Goal: Transaction & Acquisition: Register for event/course

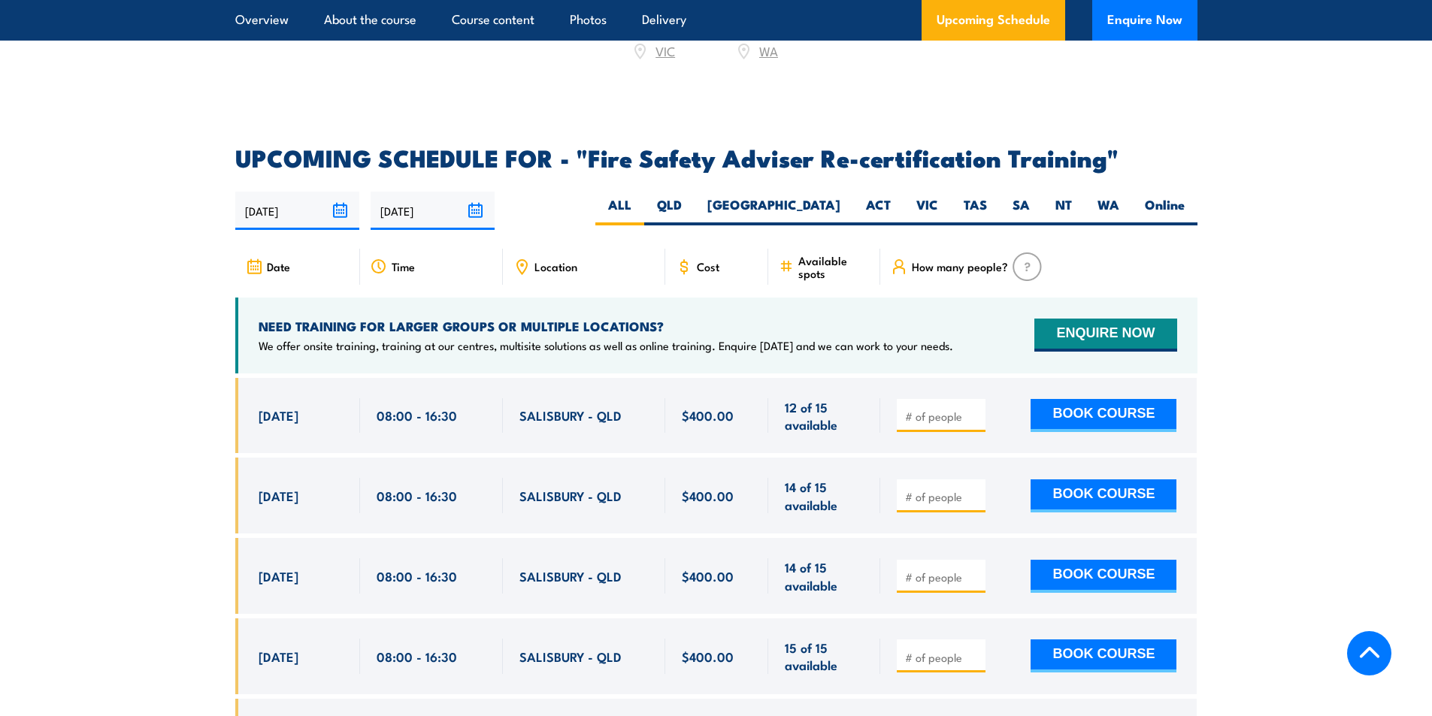
scroll to position [2331, 0]
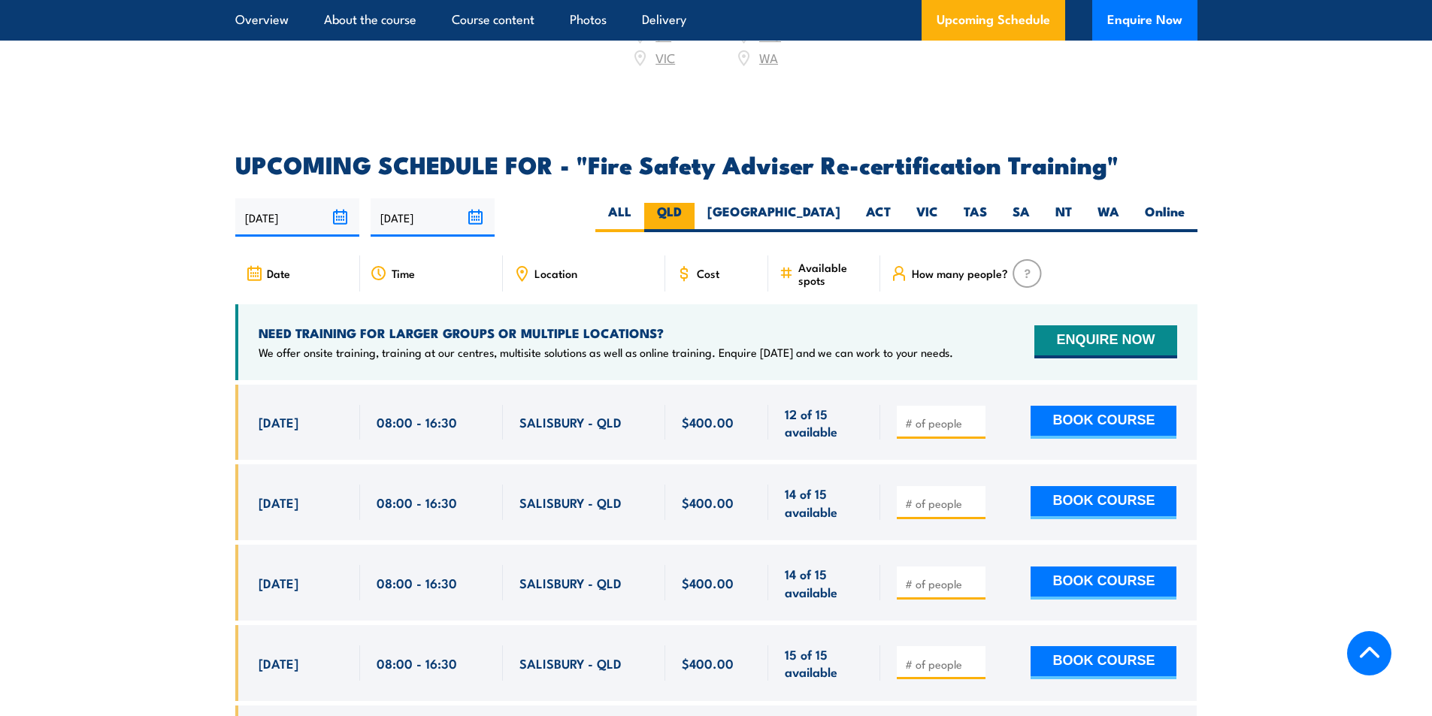
click at [695, 205] on label "QLD" at bounding box center [669, 217] width 50 height 29
click at [692, 205] on input "QLD" at bounding box center [687, 208] width 10 height 10
radio input "true"
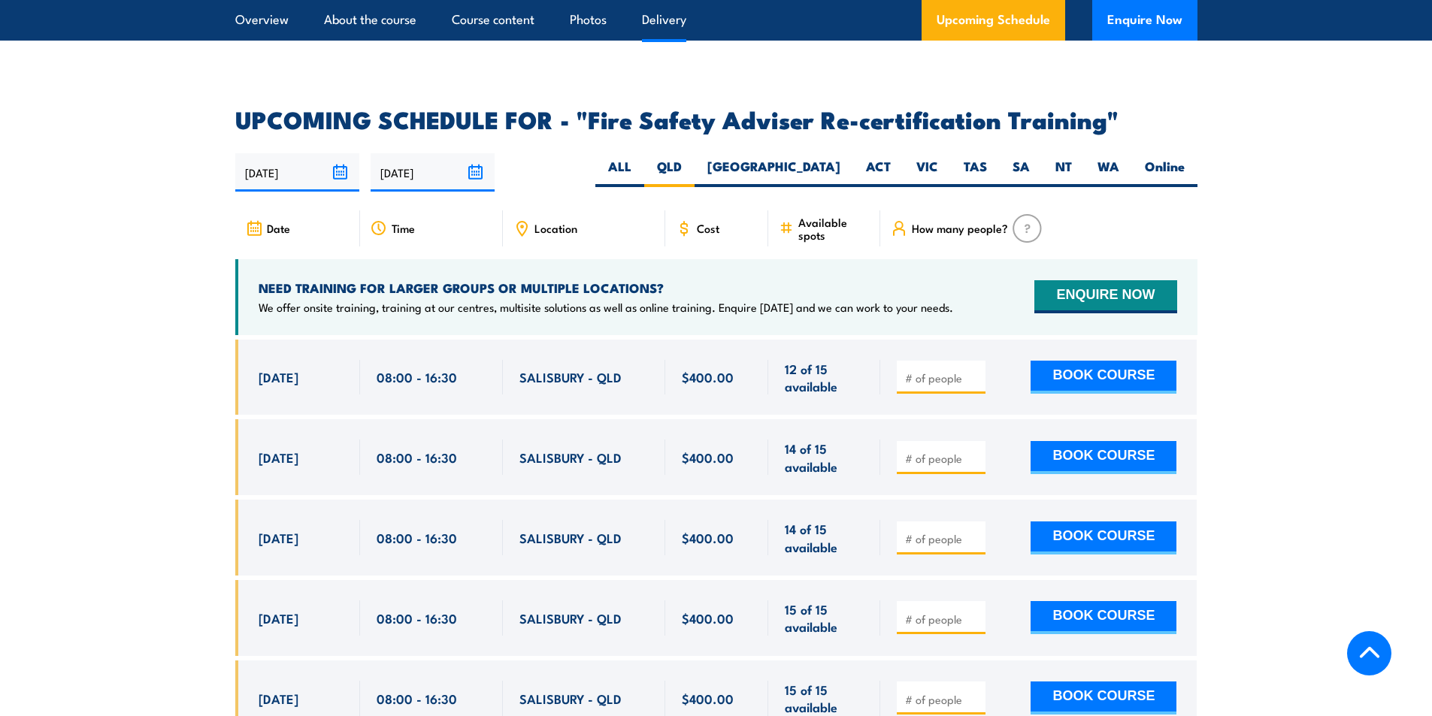
scroll to position [2477, 0]
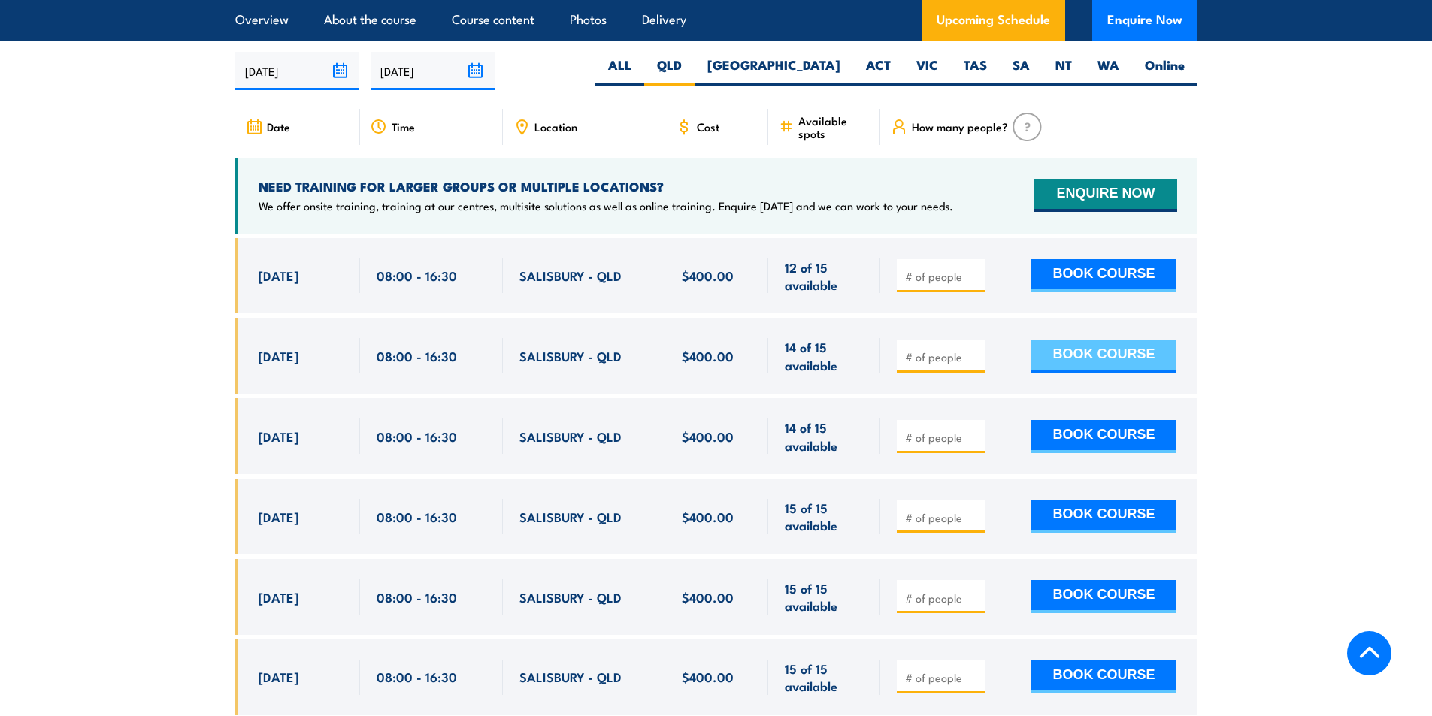
click at [1134, 356] on button "BOOK COURSE" at bounding box center [1104, 356] width 146 height 33
click at [937, 350] on input "number" at bounding box center [942, 357] width 75 height 15
type input "1"
click at [1103, 359] on button "BOOK COURSE" at bounding box center [1104, 356] width 146 height 33
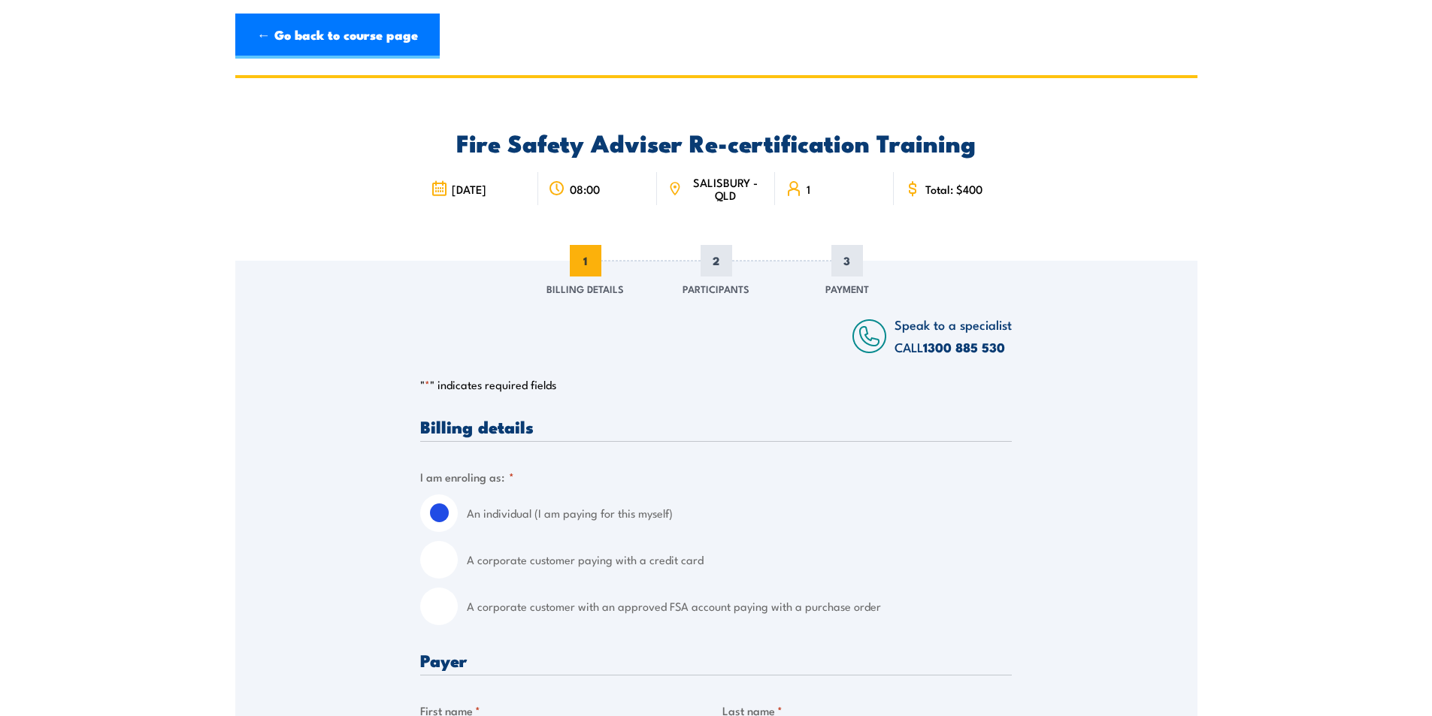
click at [437, 565] on input "A corporate customer paying with a credit card" at bounding box center [439, 560] width 38 height 38
radio input "true"
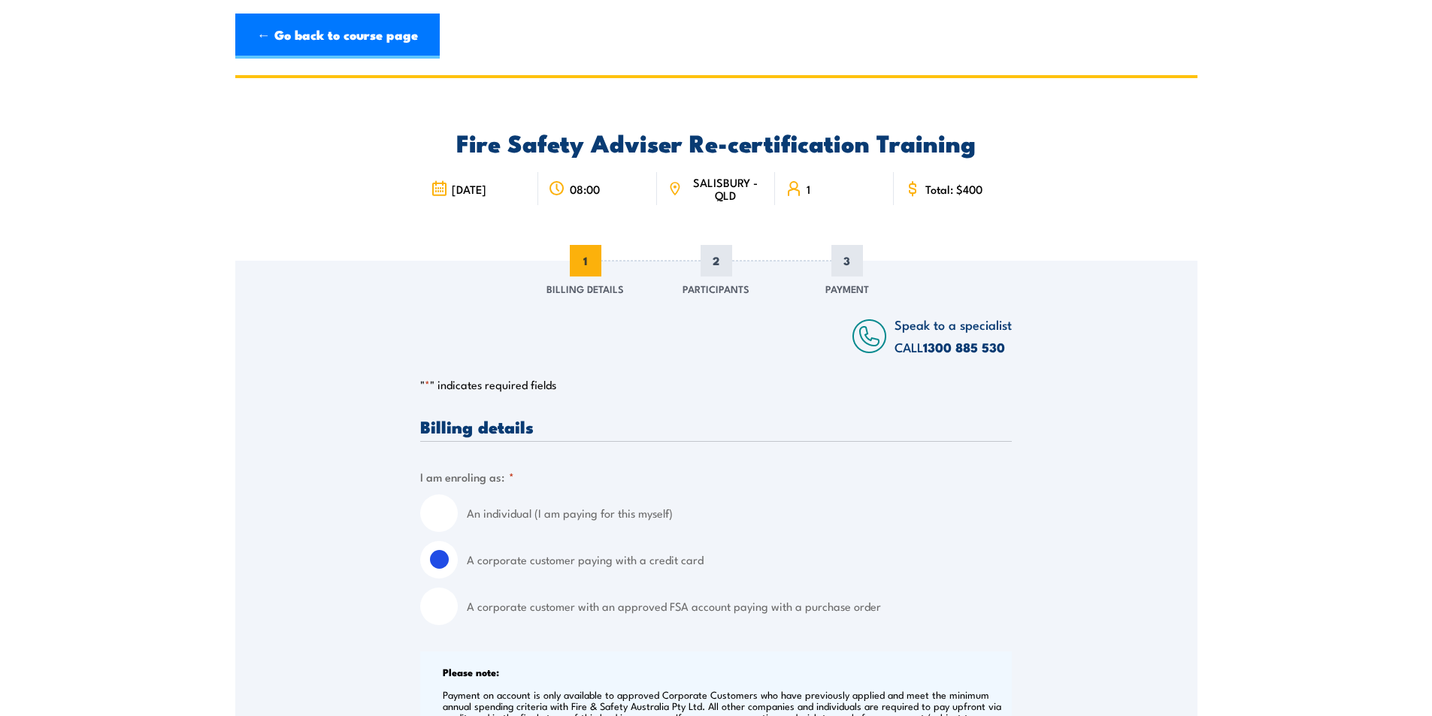
scroll to position [301, 0]
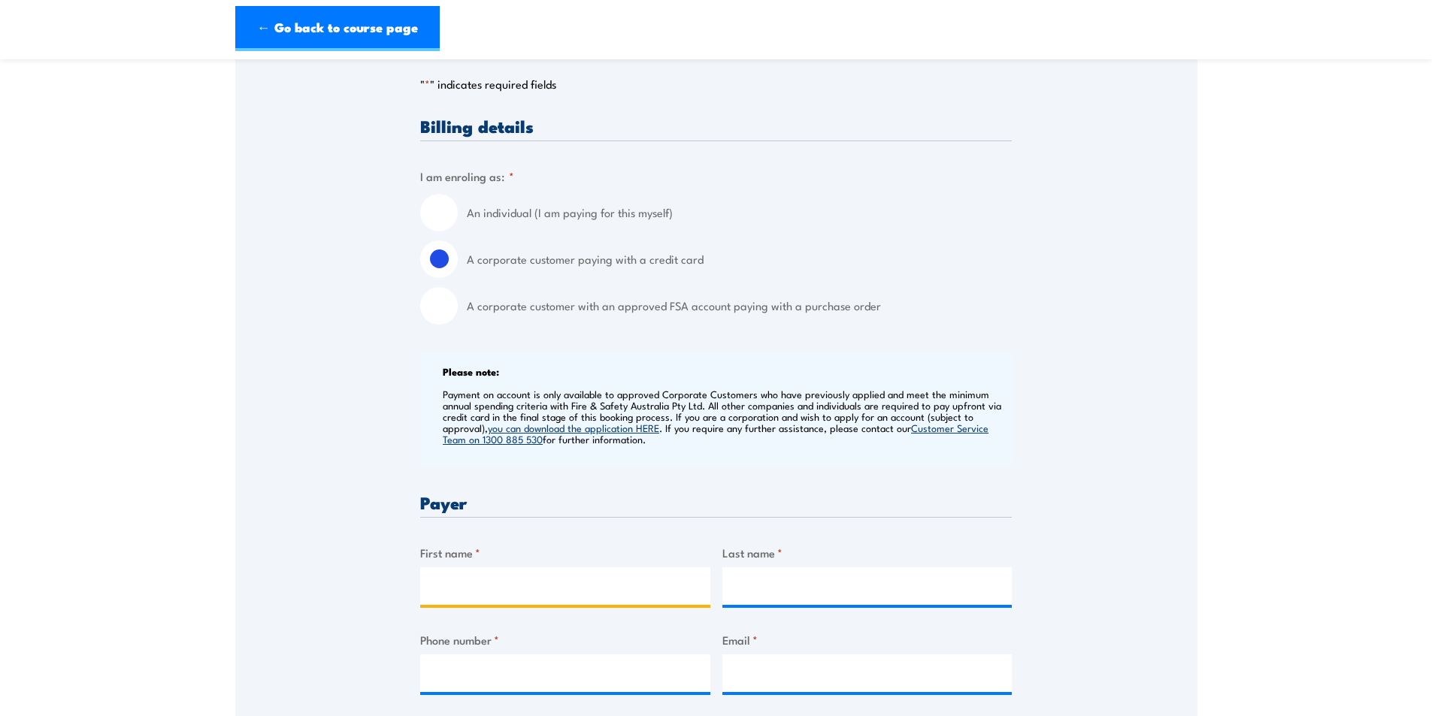
click at [510, 595] on input "First name *" at bounding box center [565, 587] width 290 height 38
type input "Mark"
type input "Ward"
type input "0407381115"
click at [807, 677] on input "Email *" at bounding box center [867, 674] width 290 height 38
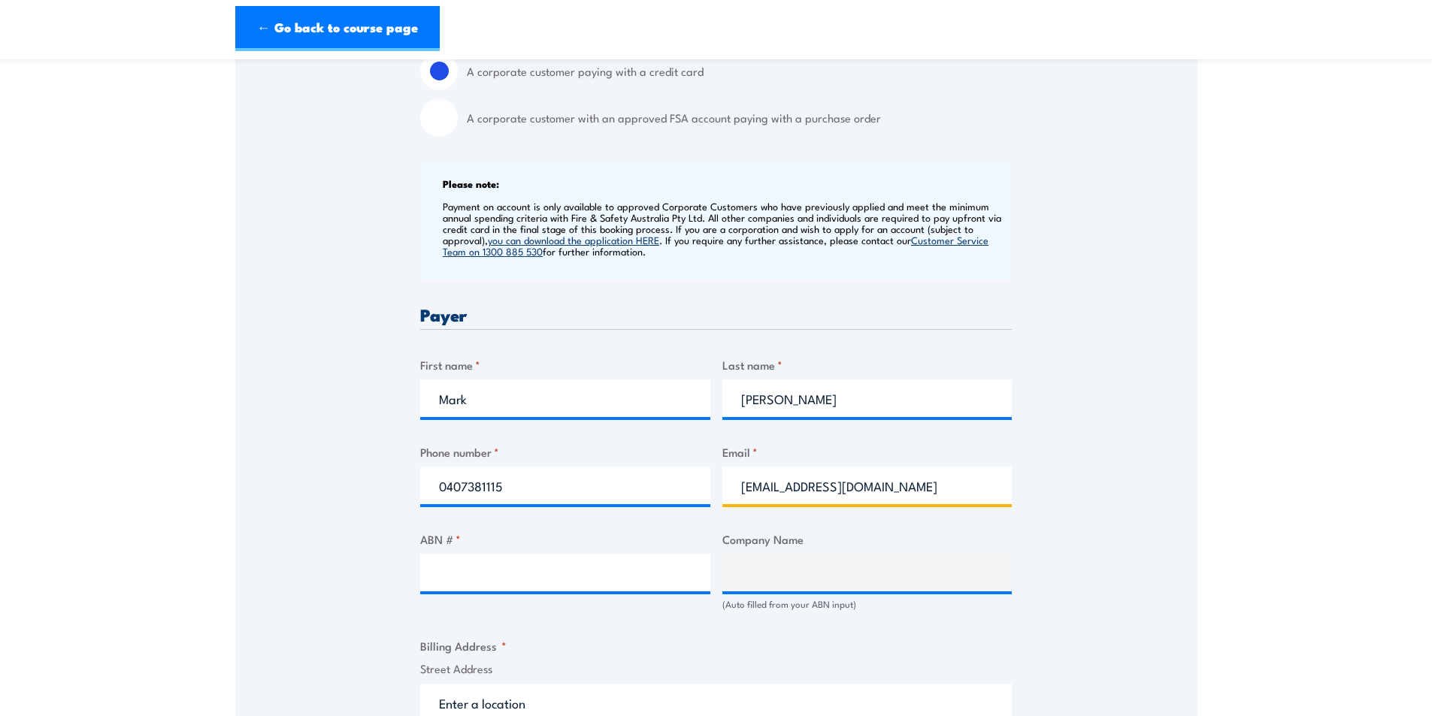
scroll to position [601, 0]
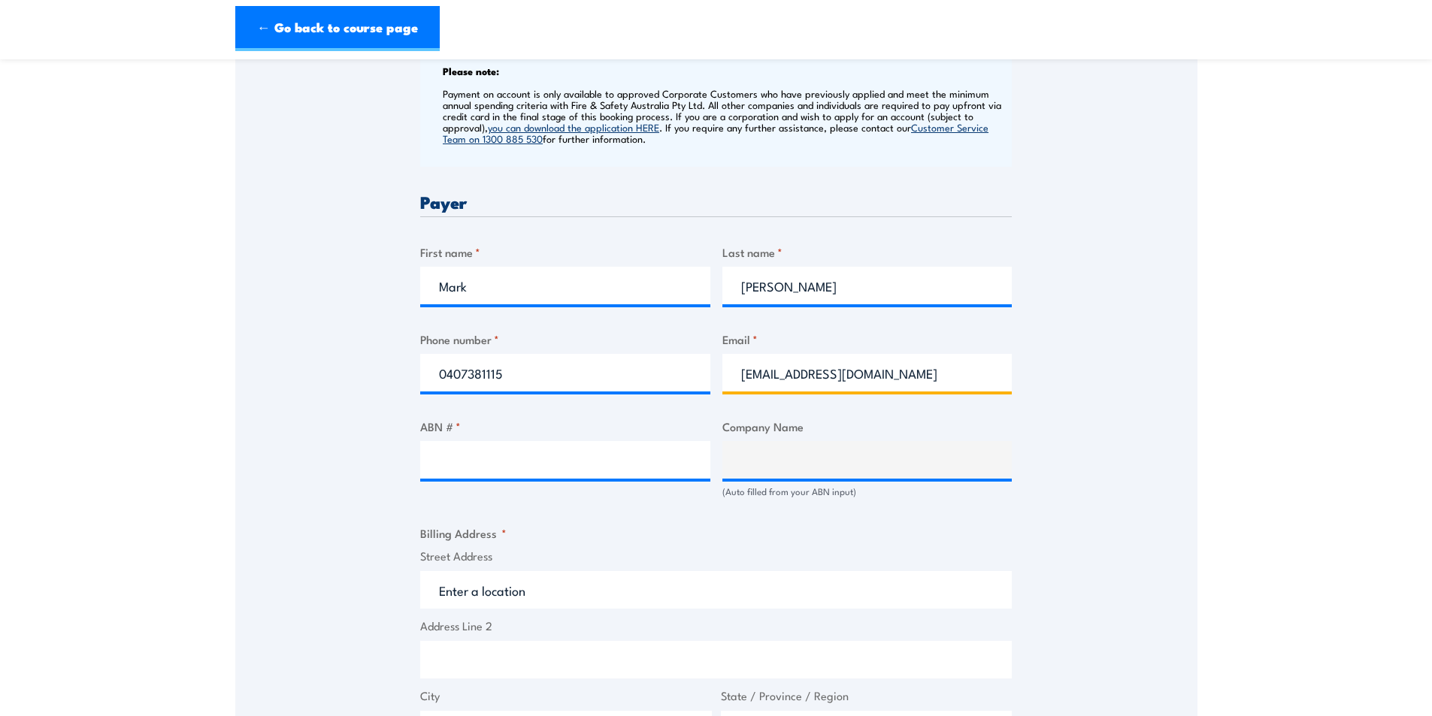
type input "Cascade1@bigpond.net.au"
click at [536, 465] on input "ABN # *" at bounding box center [565, 460] width 290 height 38
type input "70 066 108 624"
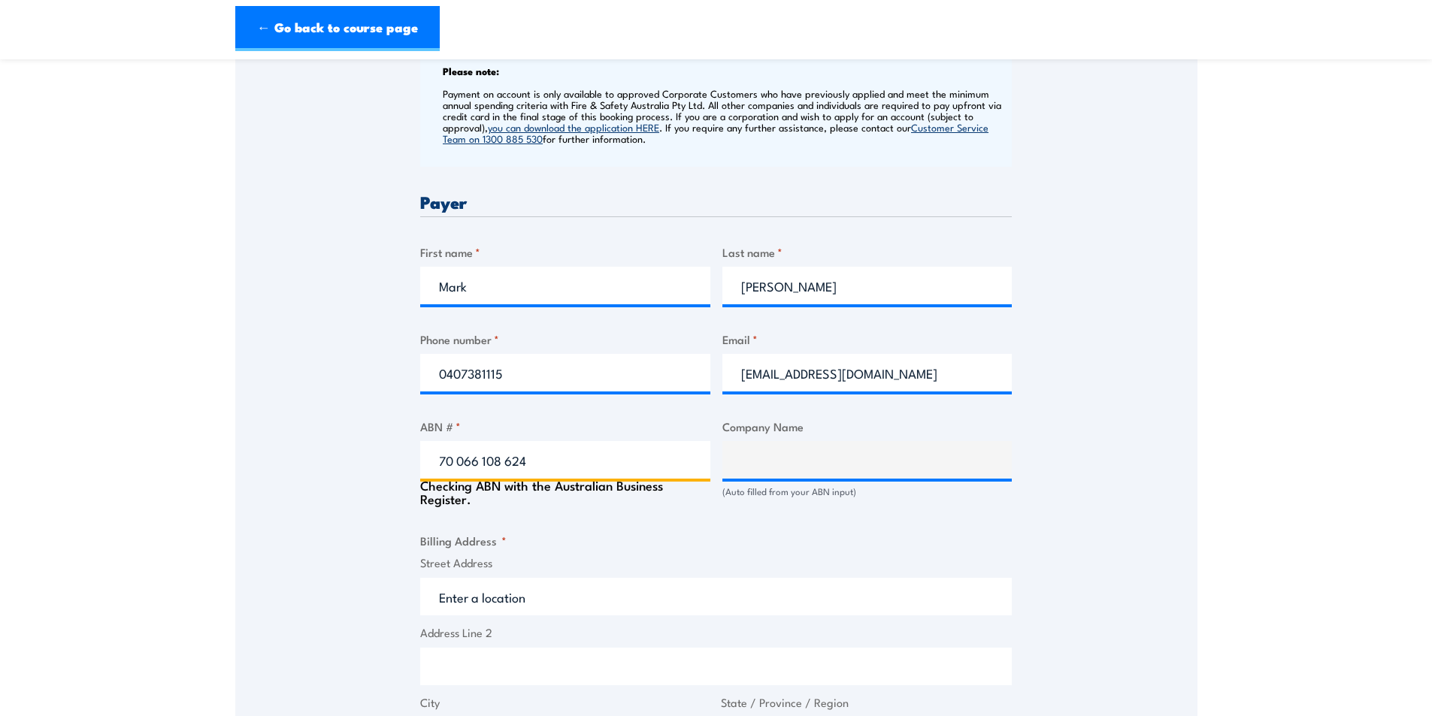
type input "THE PHOENIX TRUST"
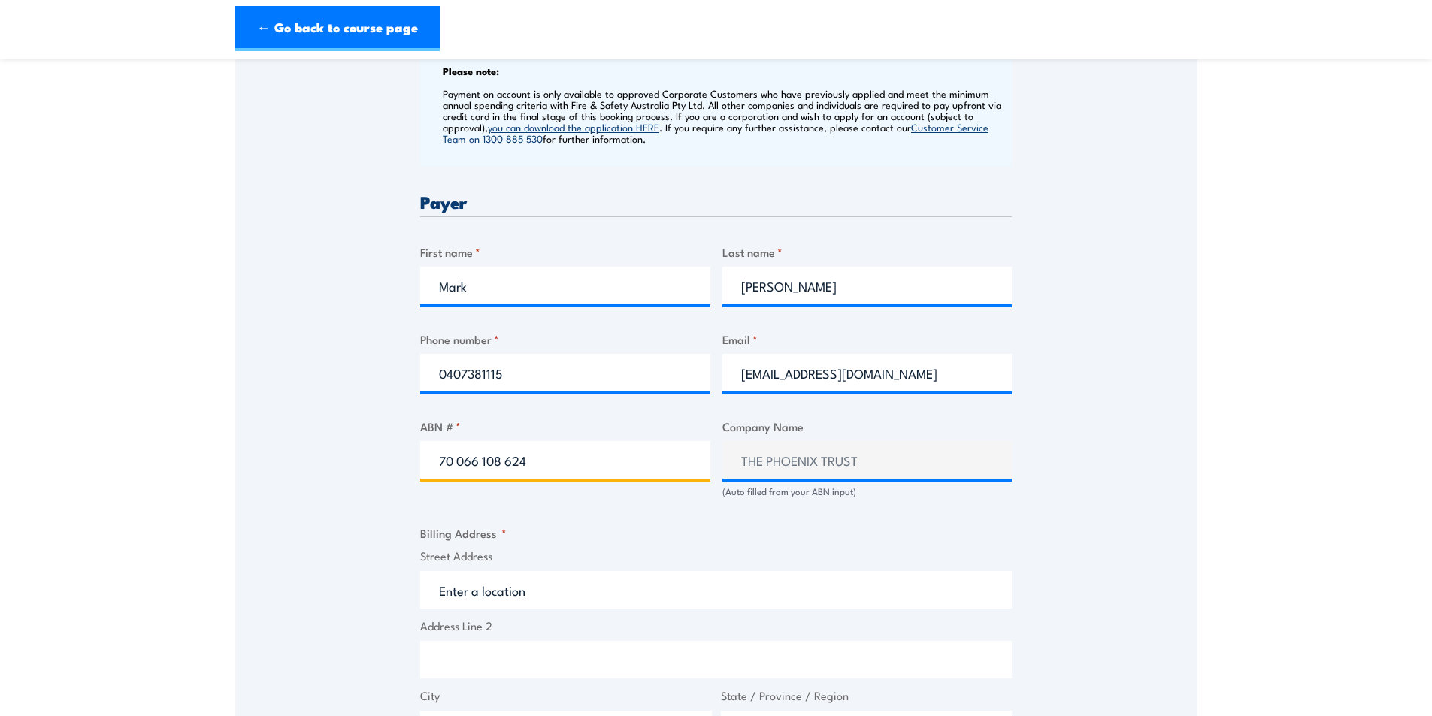
type input "70 066 108 624"
click at [1125, 497] on div "Speak to a specialist CALL 1300 885 530 CALL 1300 885 530 " * " indicates requi…" at bounding box center [716, 481] width 962 height 1644
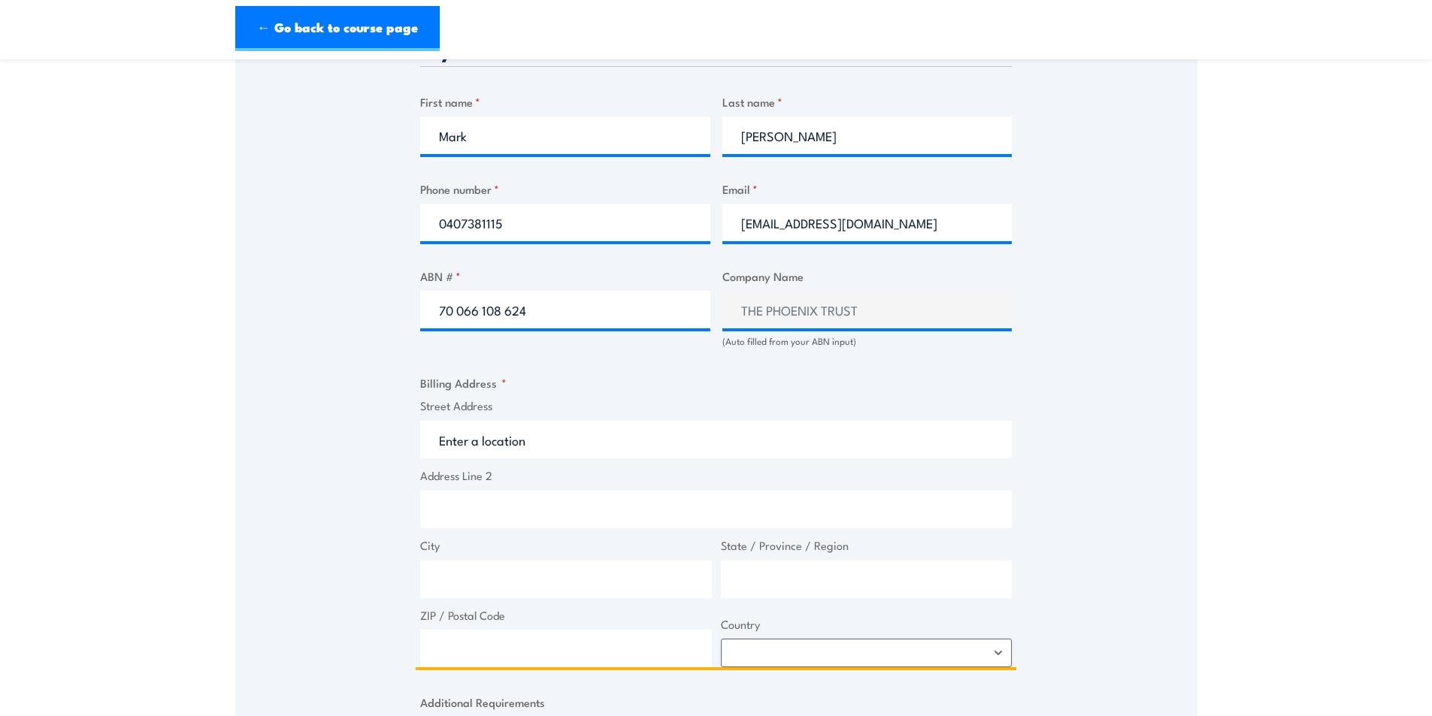
click at [529, 446] on input "Street Address" at bounding box center [716, 440] width 592 height 38
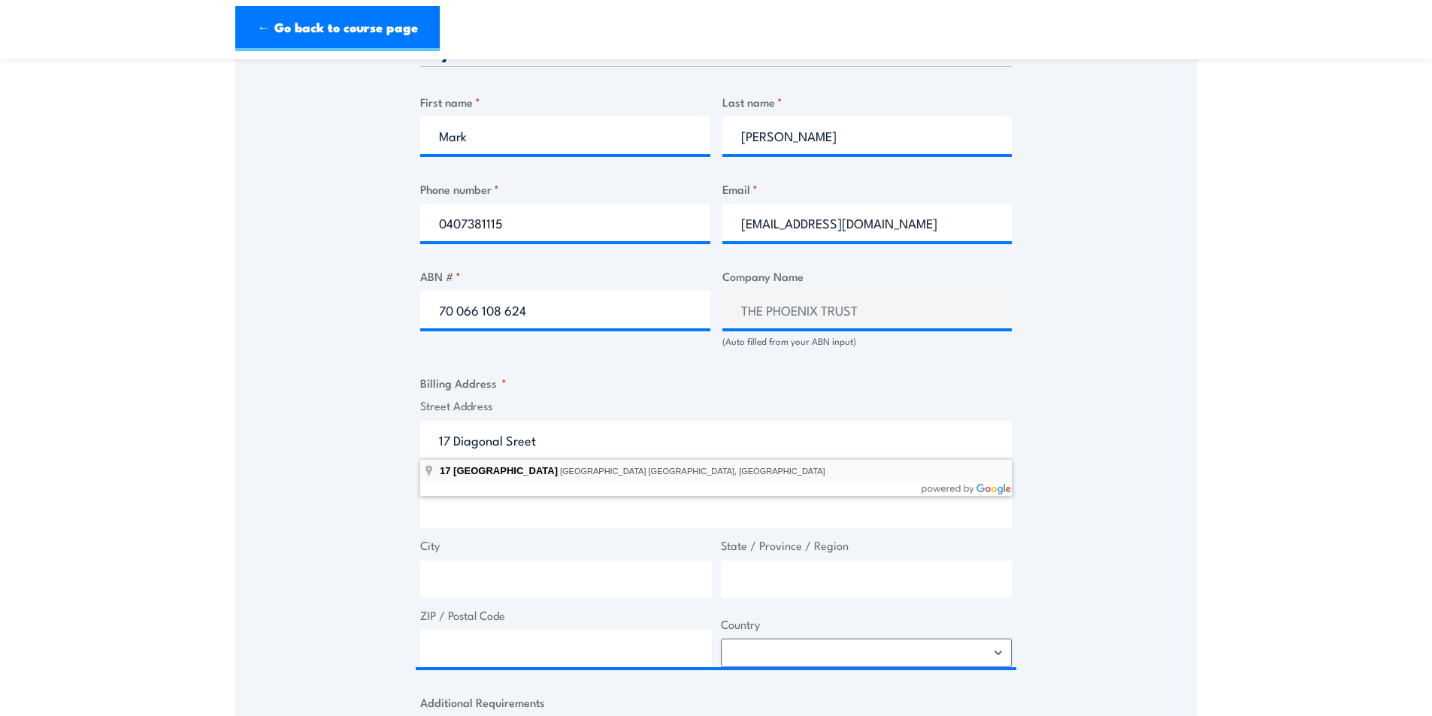
type input "[STREET_ADDRESS]"
type input "[GEOGRAPHIC_DATA]"
type input "4350"
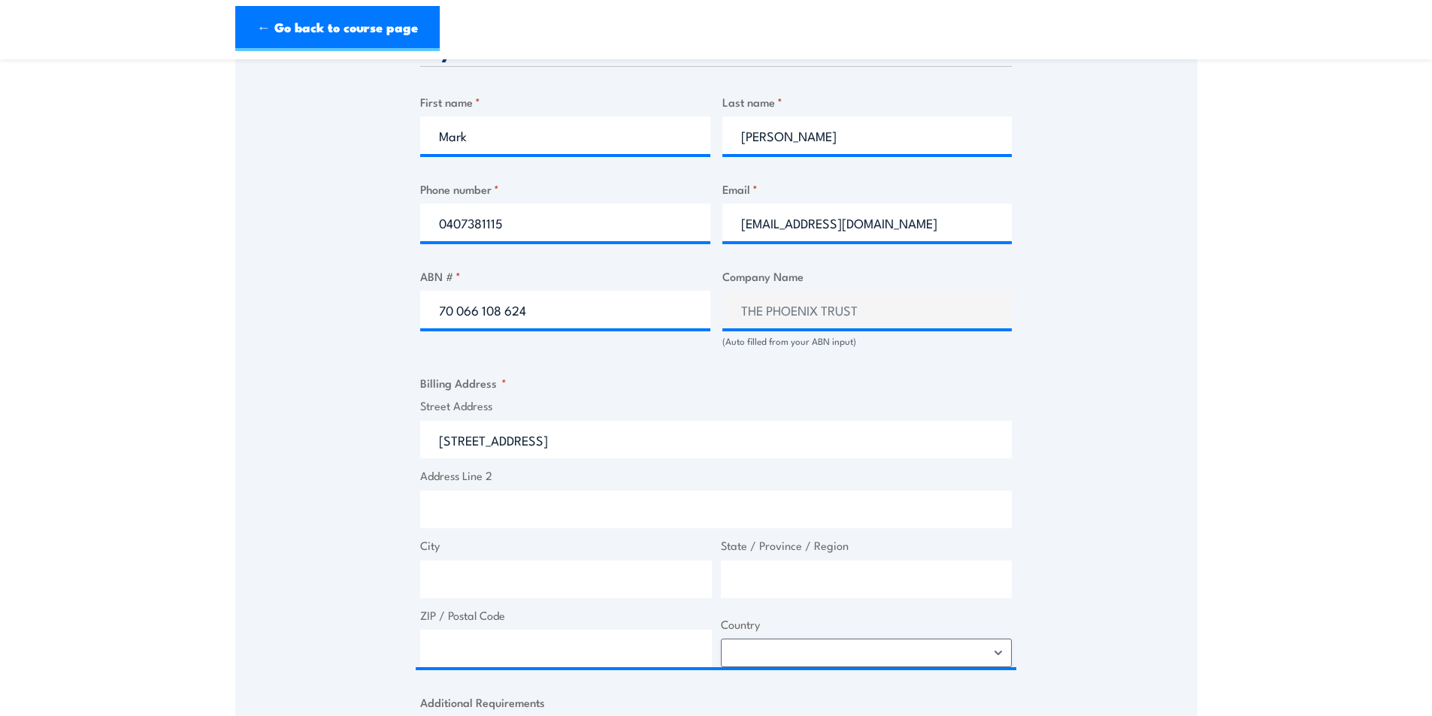
select select "[GEOGRAPHIC_DATA]"
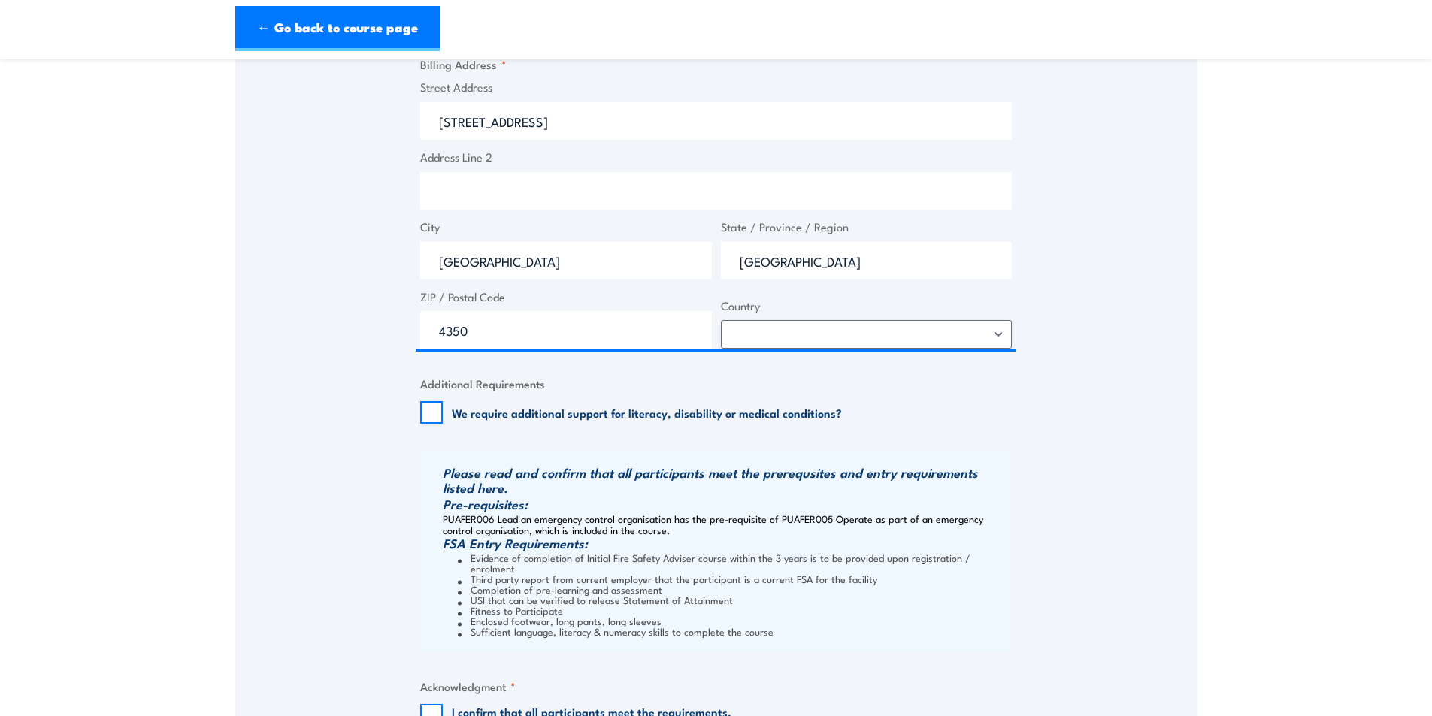
scroll to position [1203, 0]
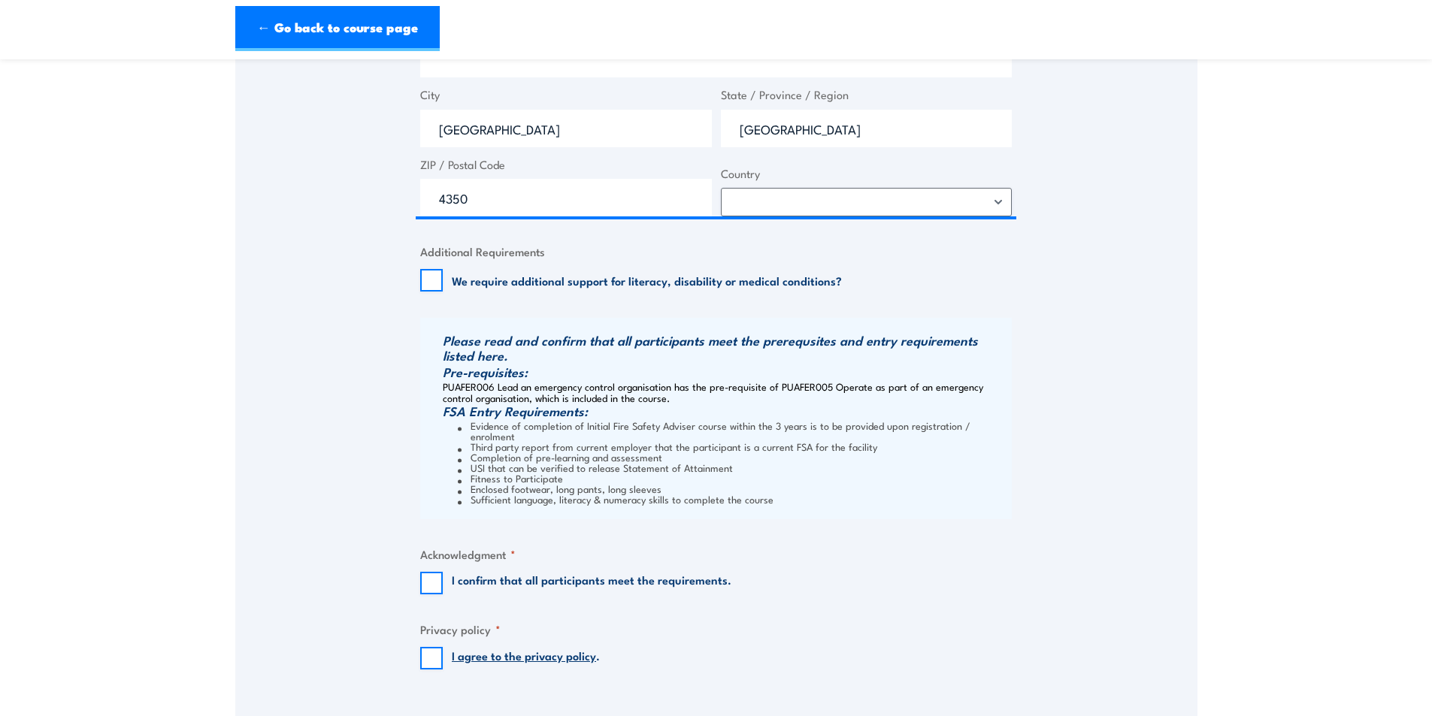
click at [627, 578] on label "I confirm that all participants meet the requirements." at bounding box center [592, 583] width 280 height 23
click at [443, 578] on input "I confirm that all participants meet the requirements." at bounding box center [431, 583] width 23 height 23
checkbox input "true"
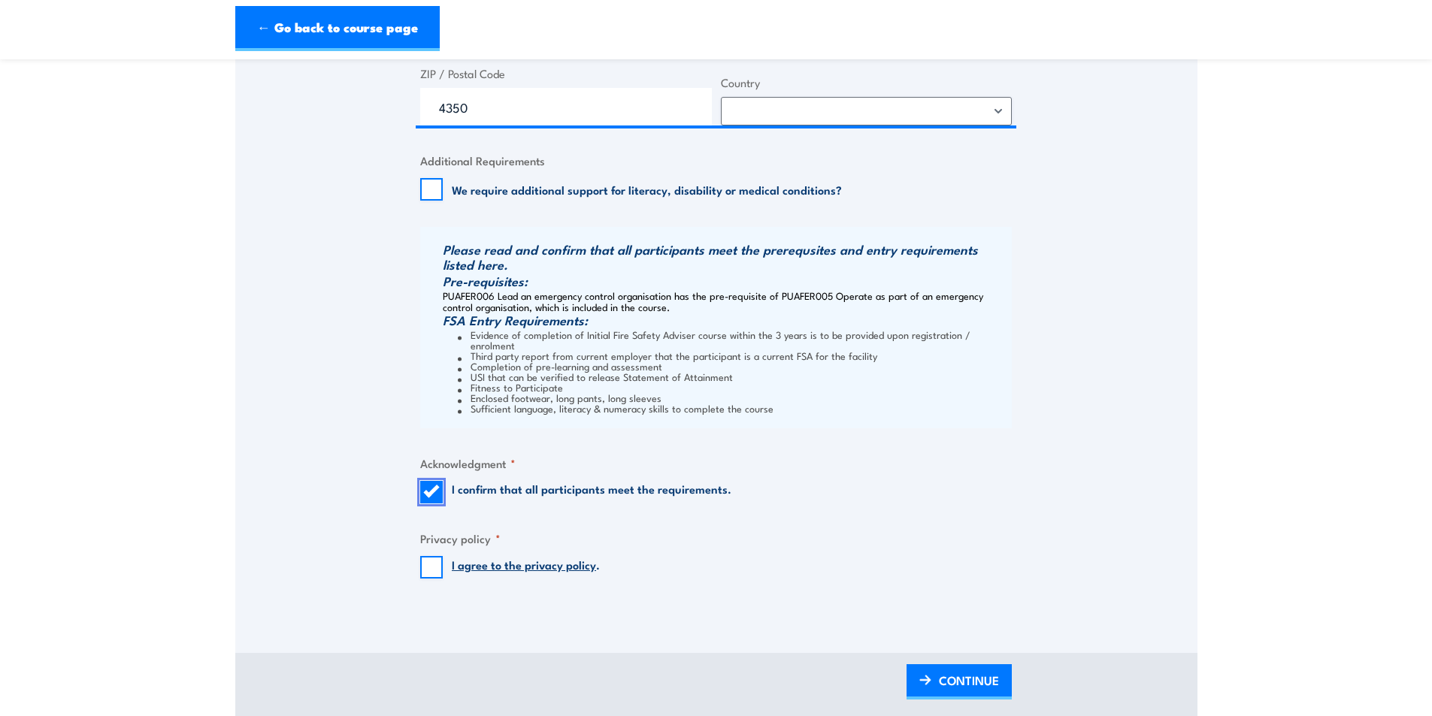
scroll to position [1428, 0]
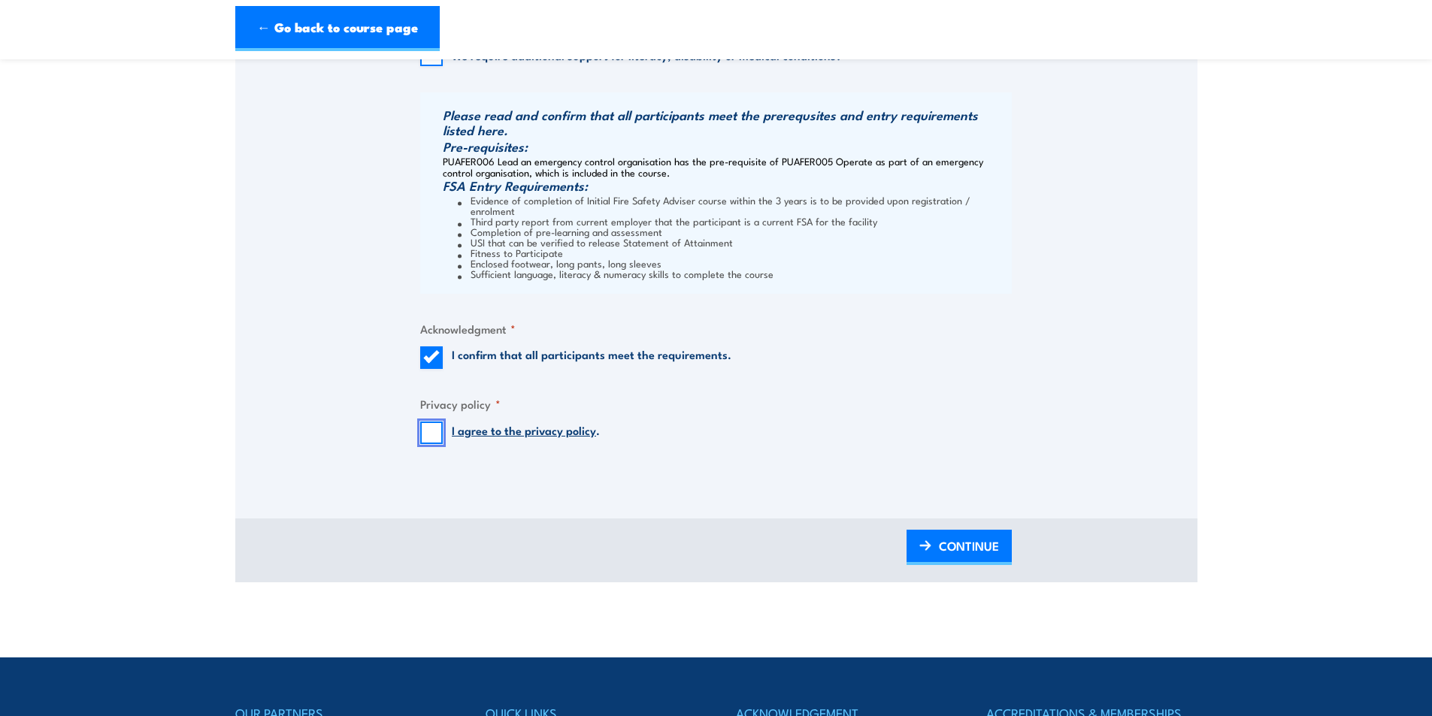
click at [422, 423] on input "I agree to the privacy policy ." at bounding box center [431, 433] width 23 height 23
checkbox input "true"
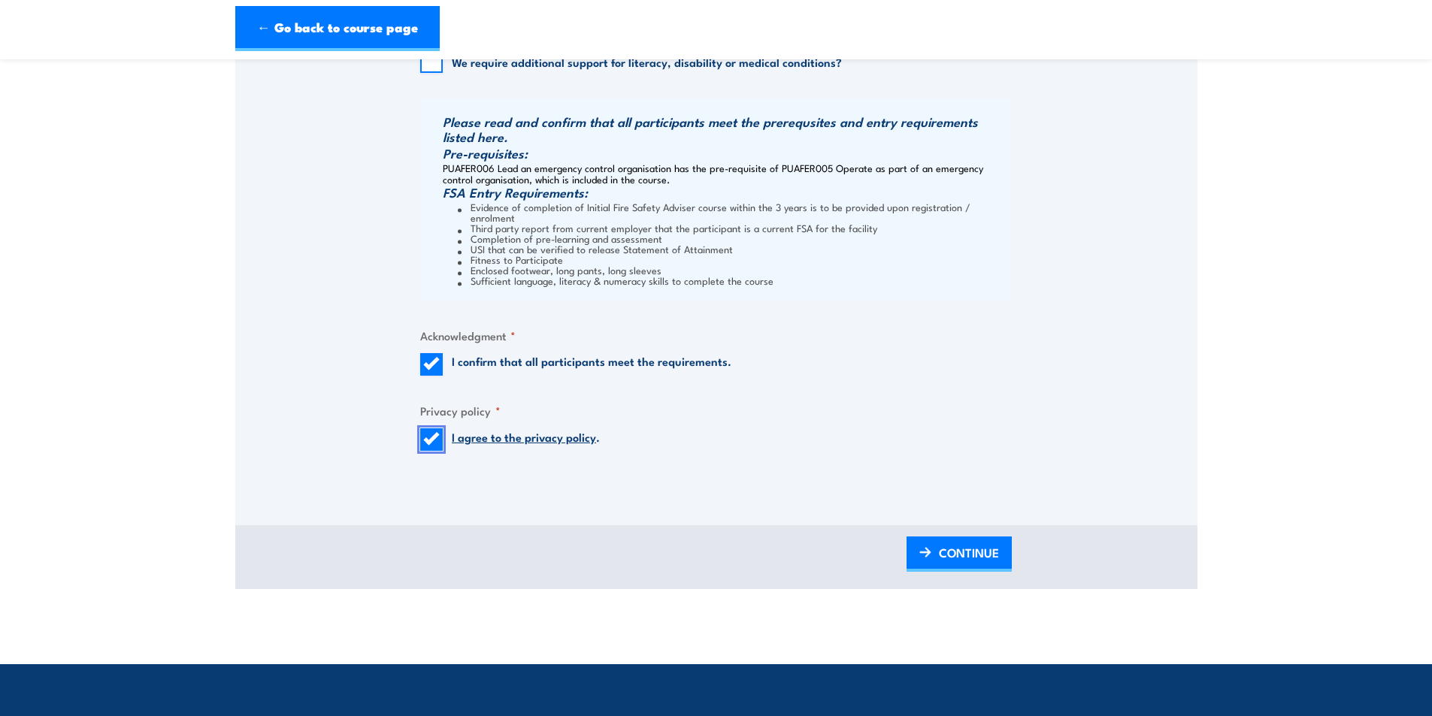
scroll to position [1504, 0]
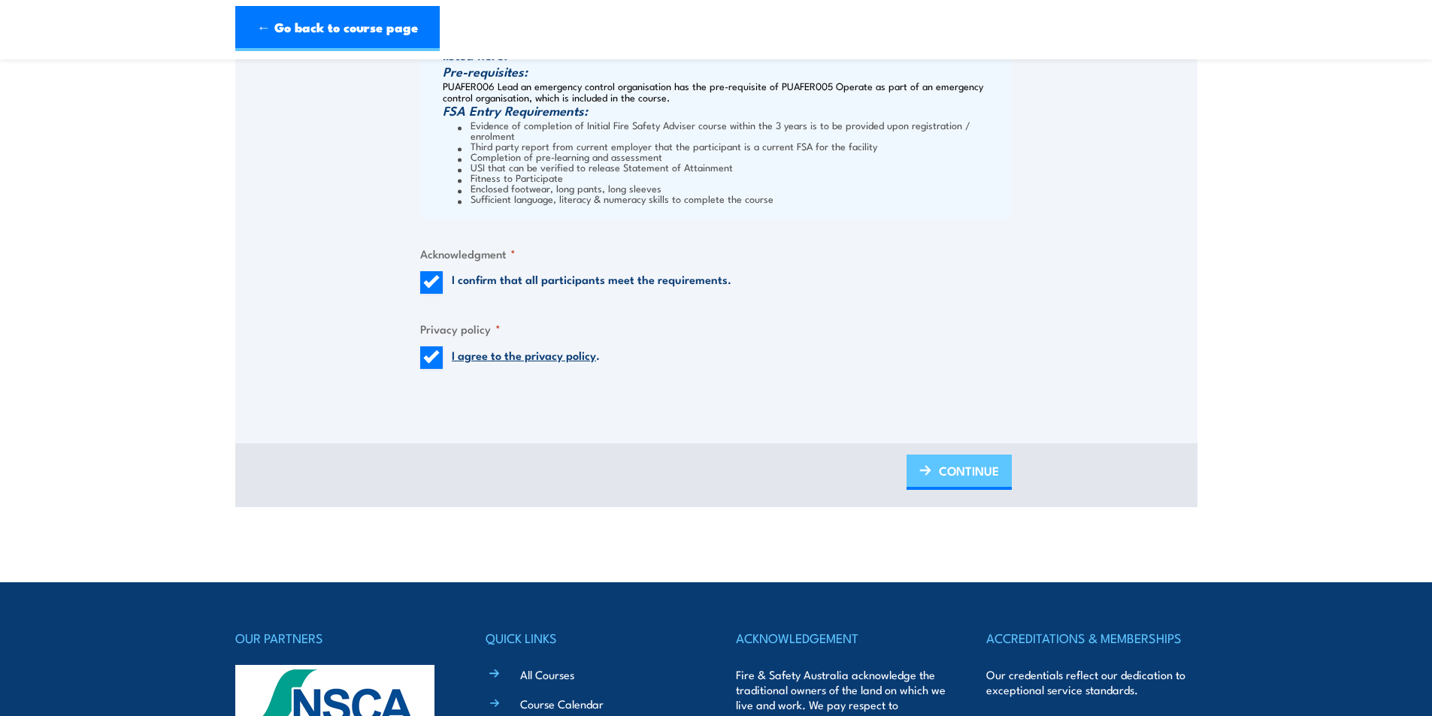
click at [979, 459] on span "CONTINUE" at bounding box center [969, 471] width 60 height 40
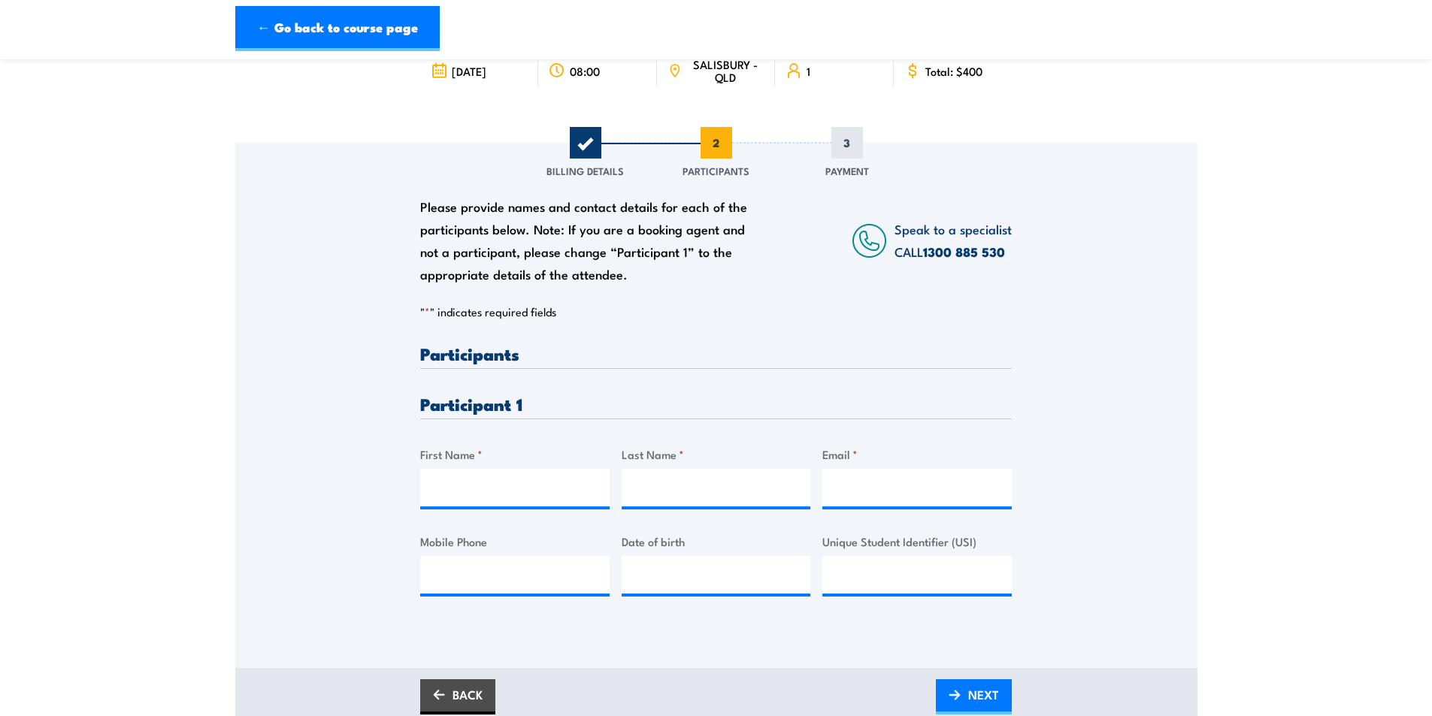
scroll to position [301, 0]
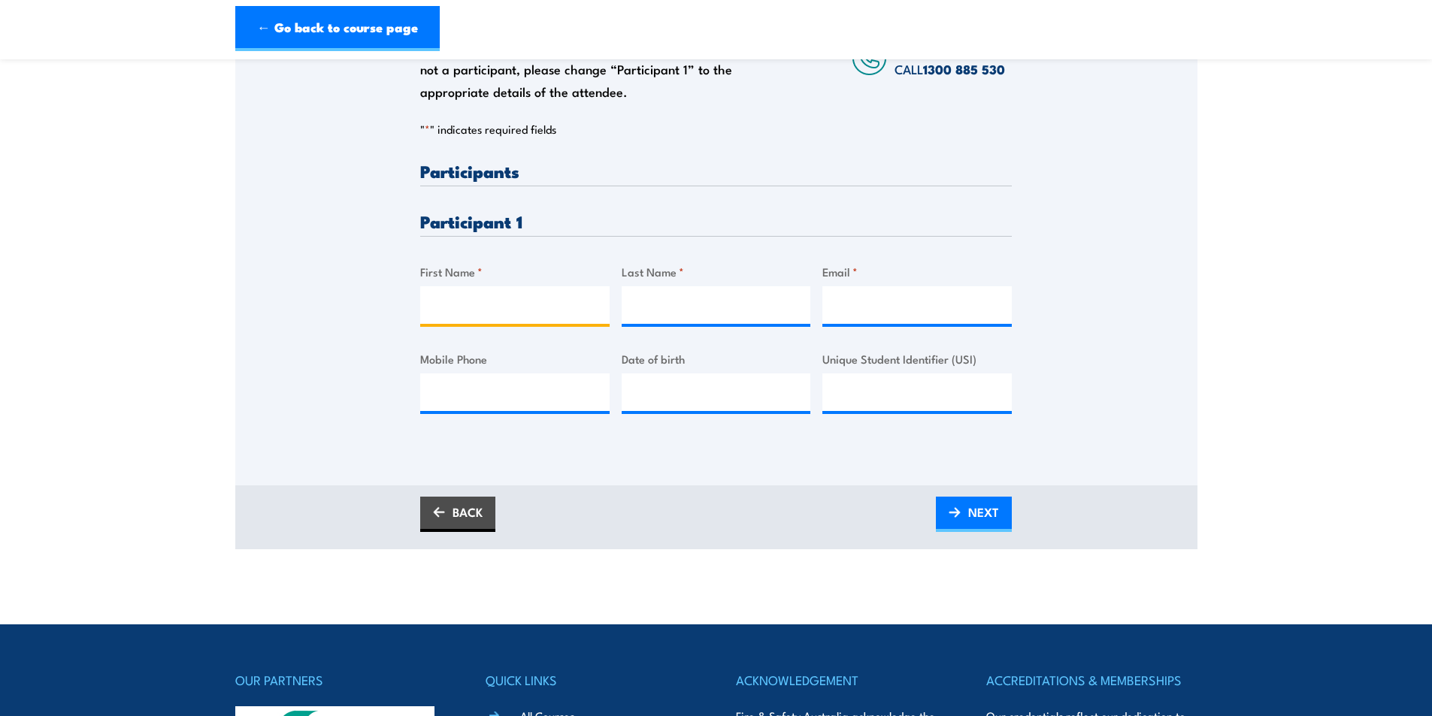
click at [524, 311] on input "First Name *" at bounding box center [514, 305] width 189 height 38
type input "[PERSON_NAME]"
type input "Bamford"
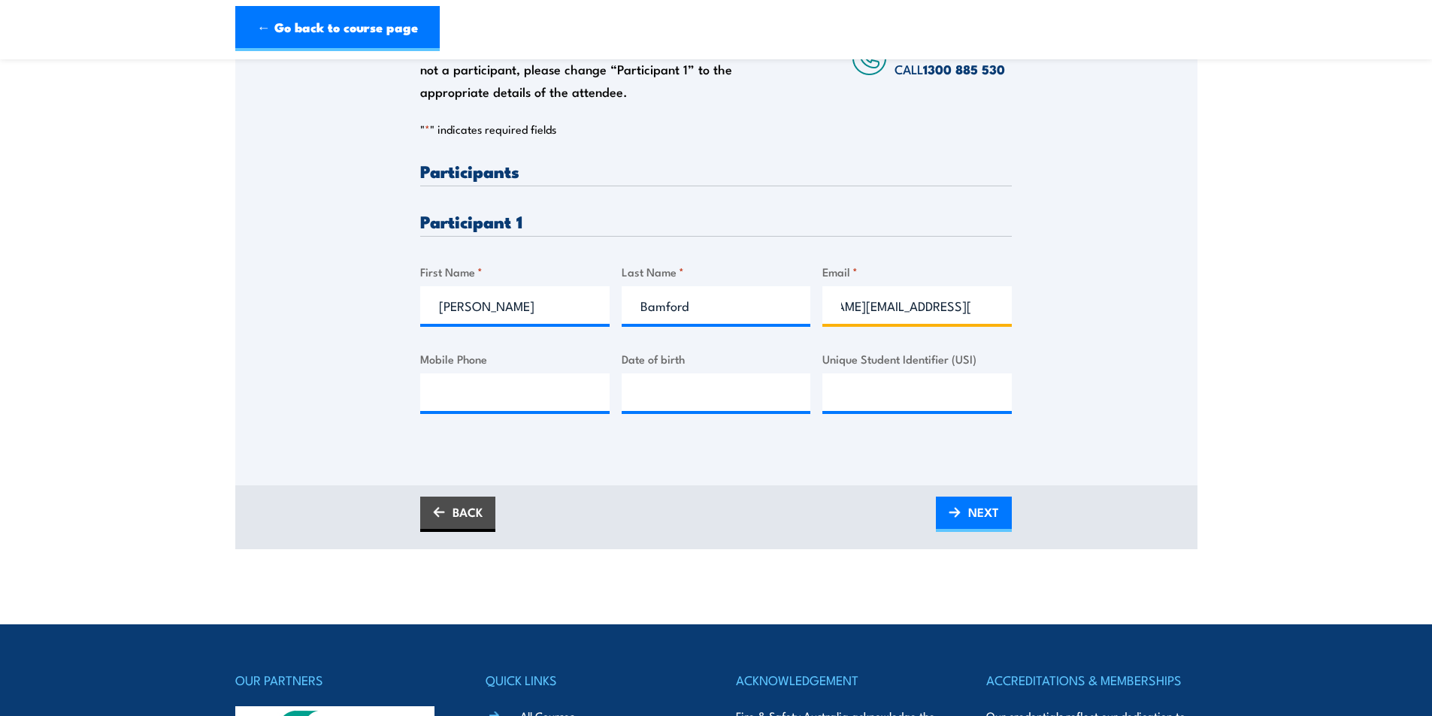
scroll to position [0, 77]
type input "[PERSON_NAME][EMAIL_ADDRESS][PERSON_NAME][DOMAIN_NAME]"
type input "0411672448"
type input "[DATE]"
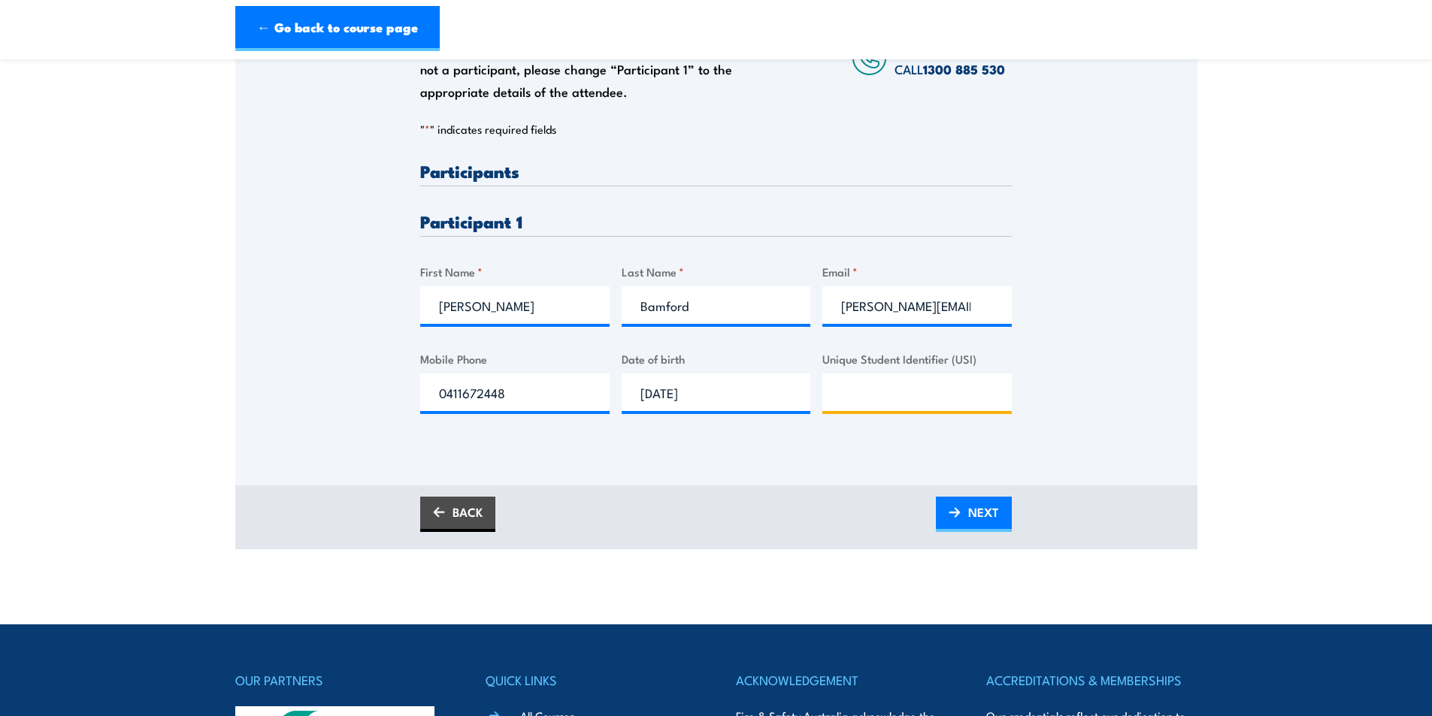
click at [895, 389] on input "Unique Student Identifier (USI)" at bounding box center [916, 393] width 189 height 38
paste input "KY2PM97P8K"
type input "KY2PM97P8K"
click at [1002, 528] on link "NEXT" at bounding box center [974, 514] width 76 height 35
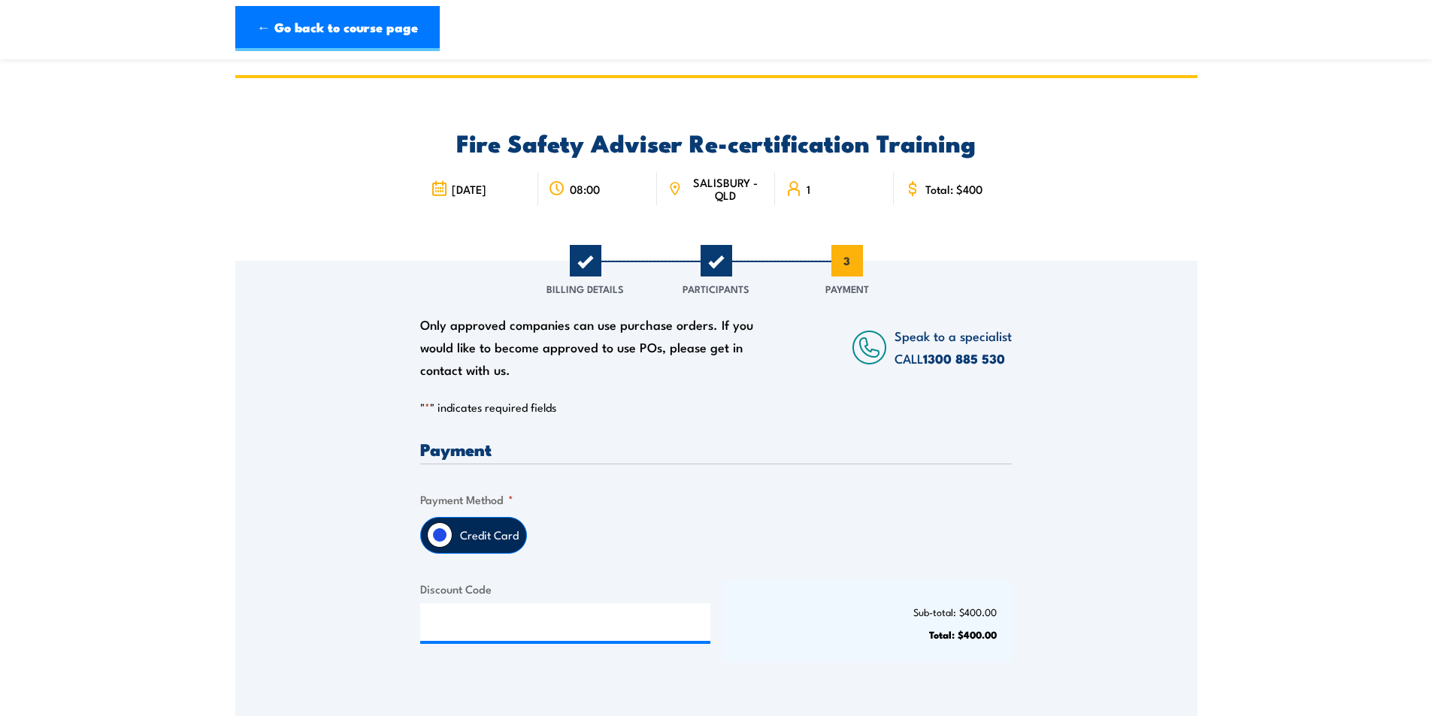
scroll to position [376, 0]
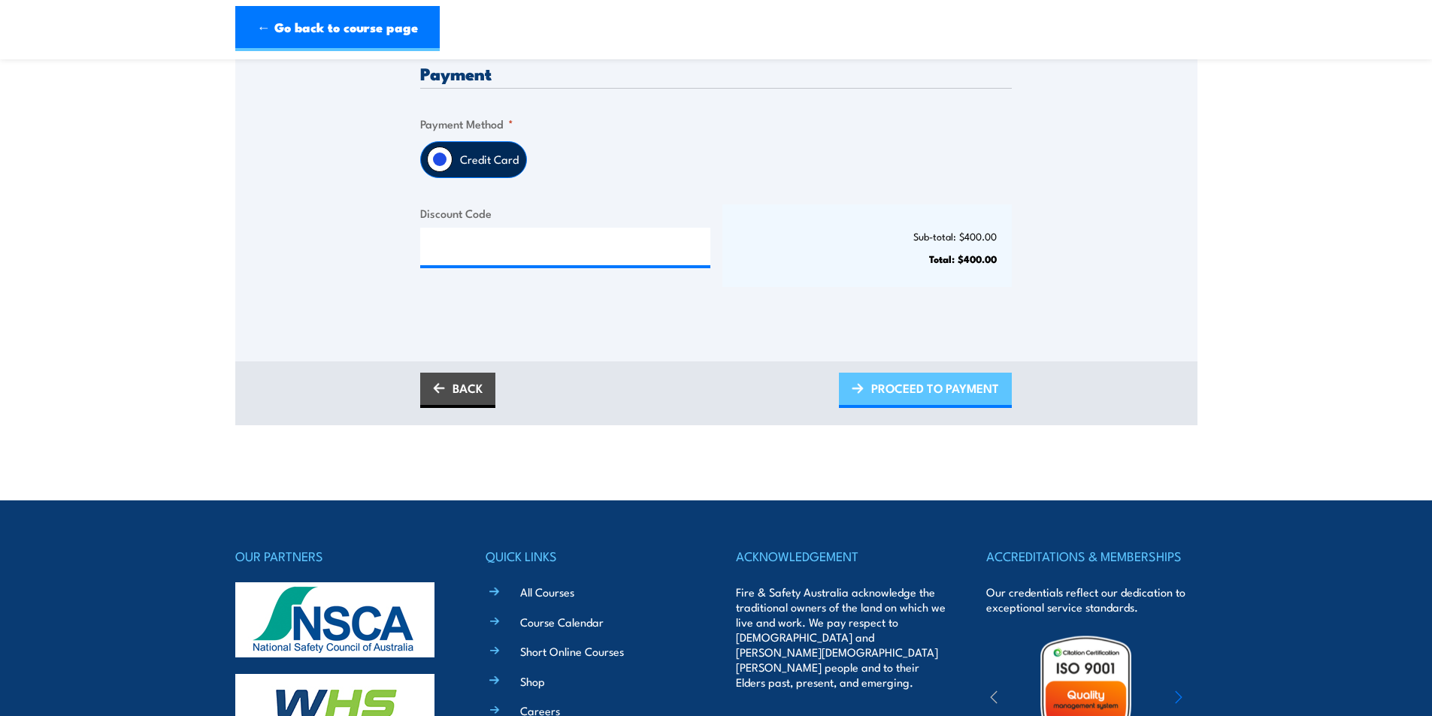
click at [898, 395] on span "PROCEED TO PAYMENT" at bounding box center [935, 388] width 128 height 40
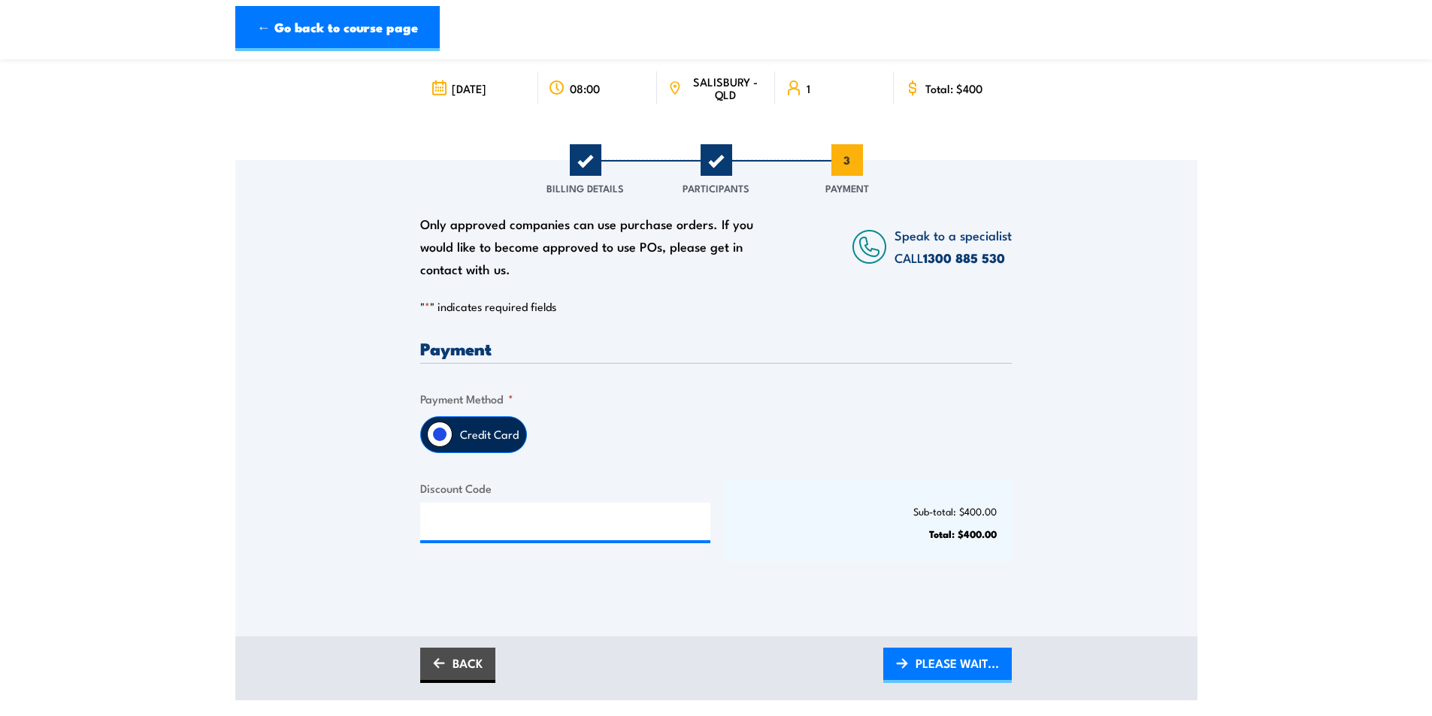
scroll to position [0, 0]
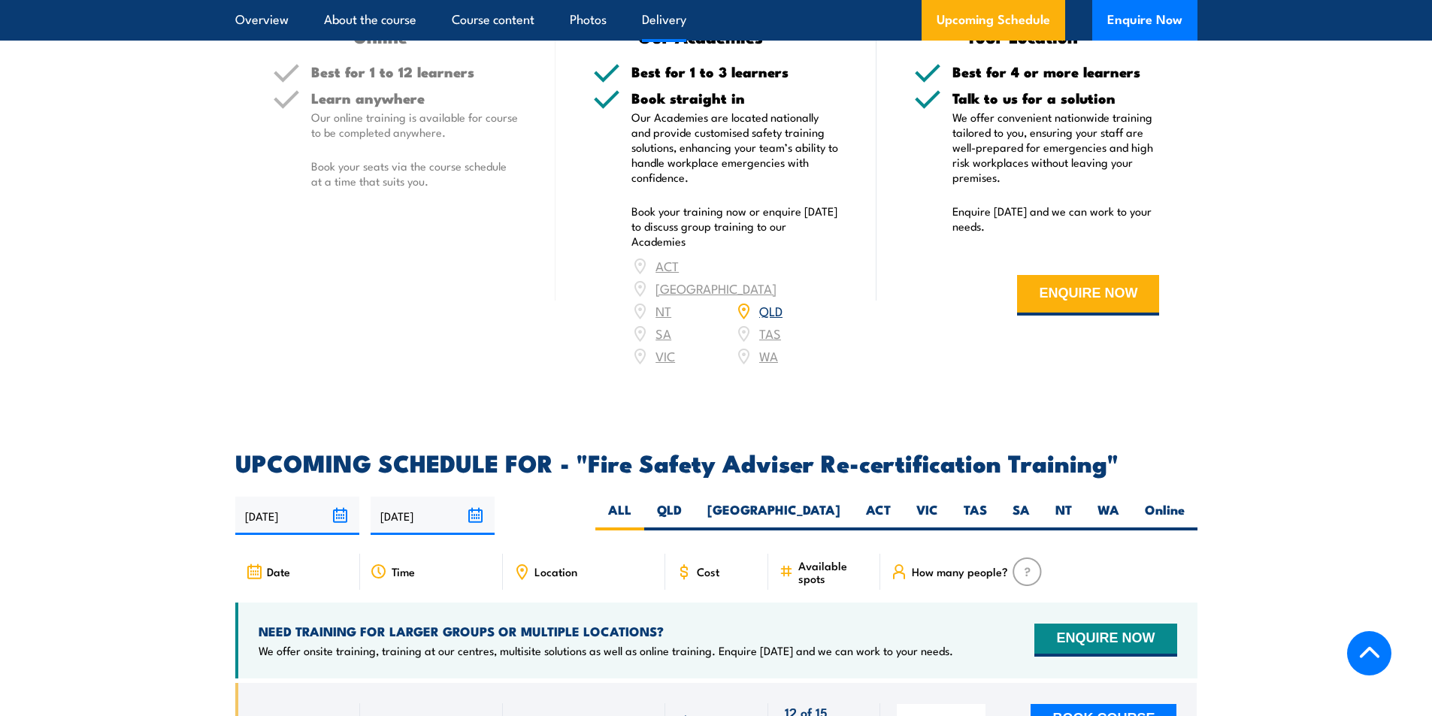
scroll to position [2180, 0]
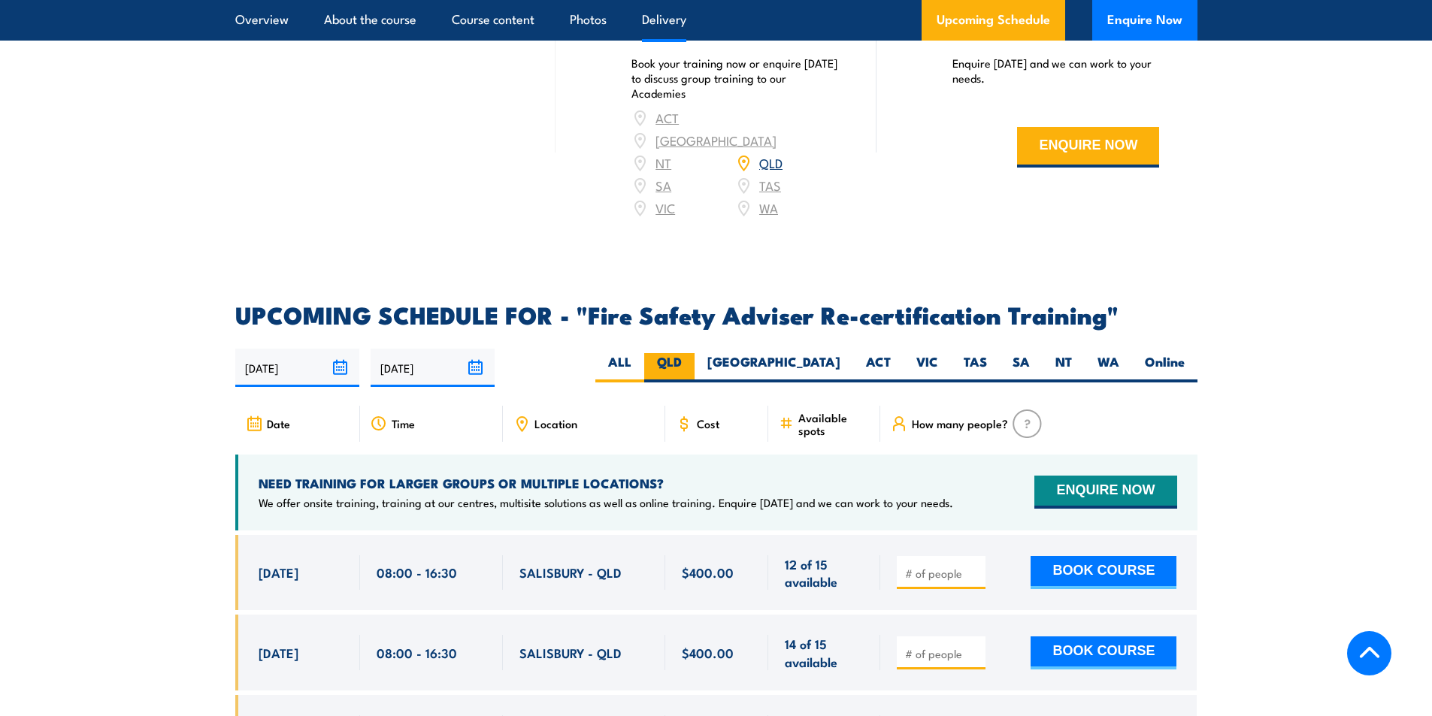
click at [695, 367] on label "QLD" at bounding box center [669, 367] width 50 height 29
click at [692, 363] on input "QLD" at bounding box center [687, 358] width 10 height 10
radio input "true"
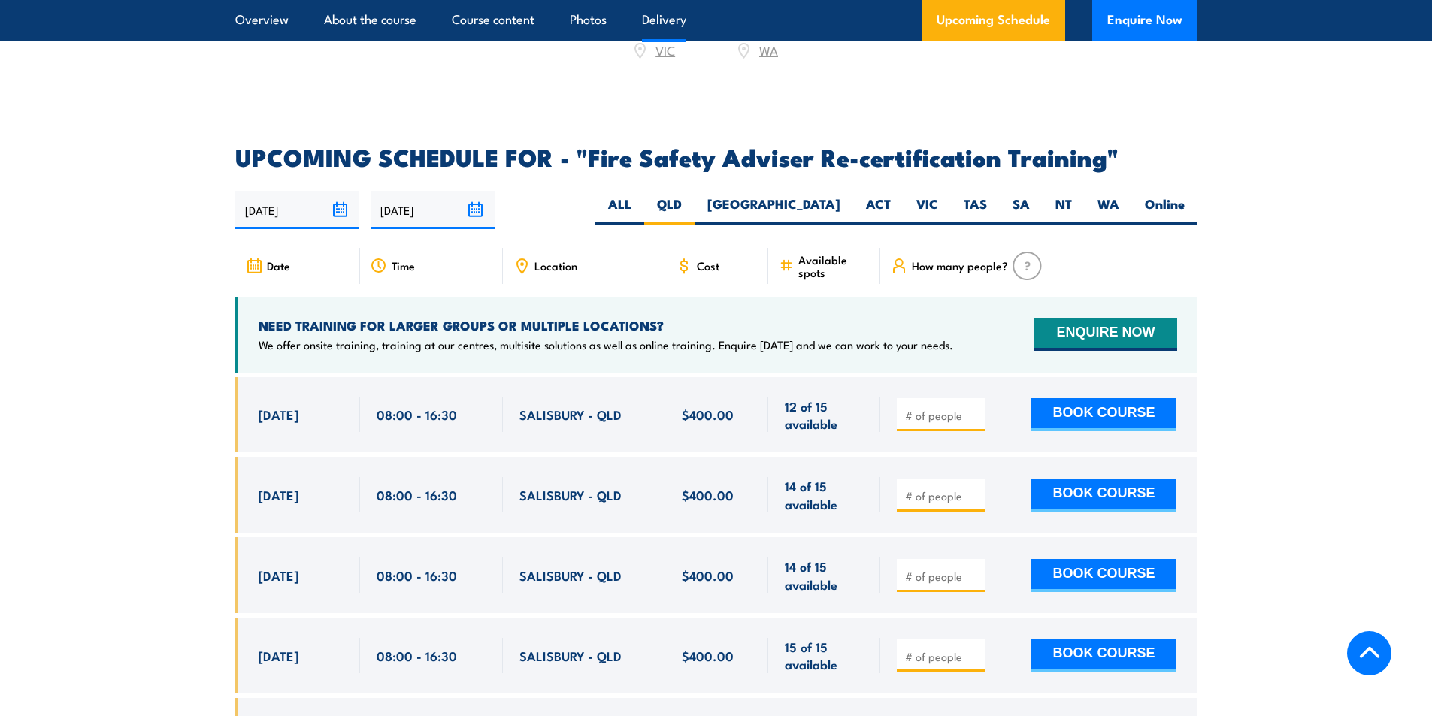
scroll to position [2477, 0]
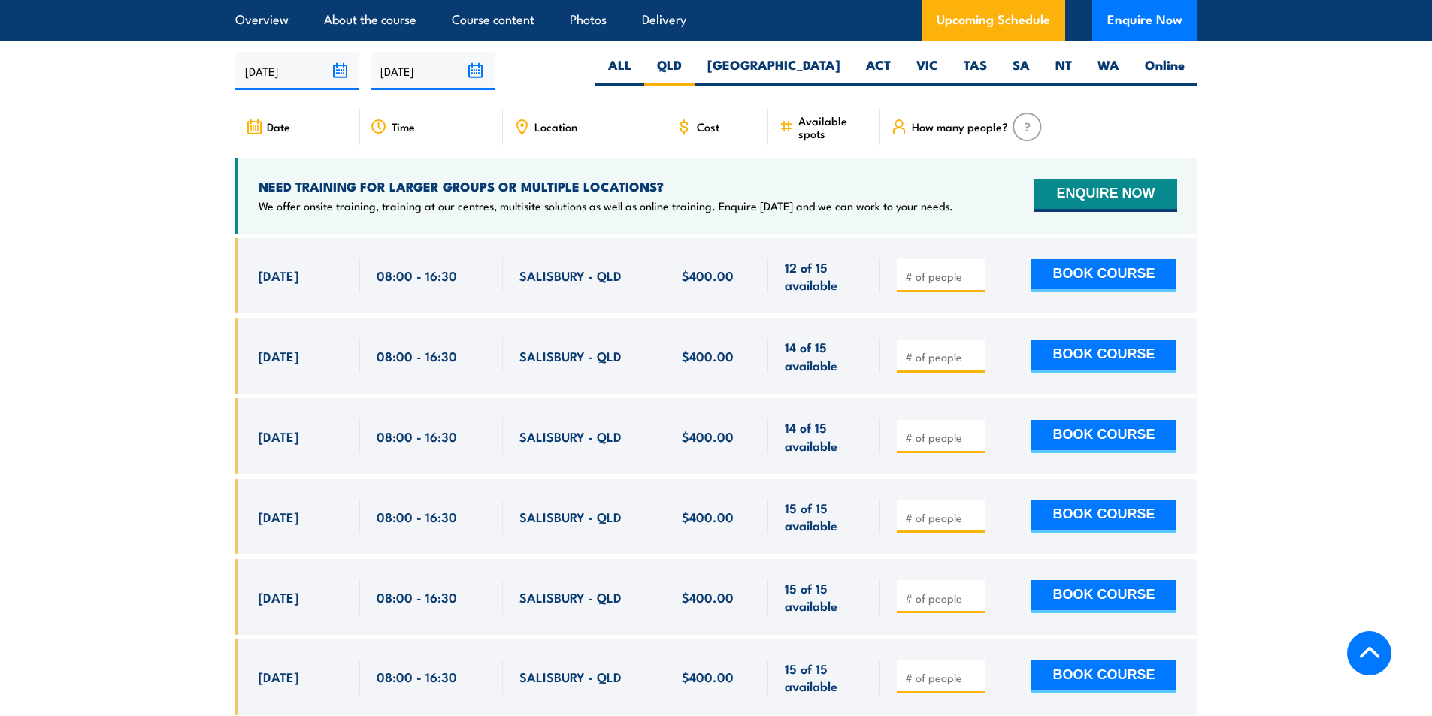
click at [942, 350] on input "number" at bounding box center [942, 357] width 75 height 15
type input "1"
click at [1077, 344] on button "BOOK COURSE" at bounding box center [1104, 356] width 146 height 33
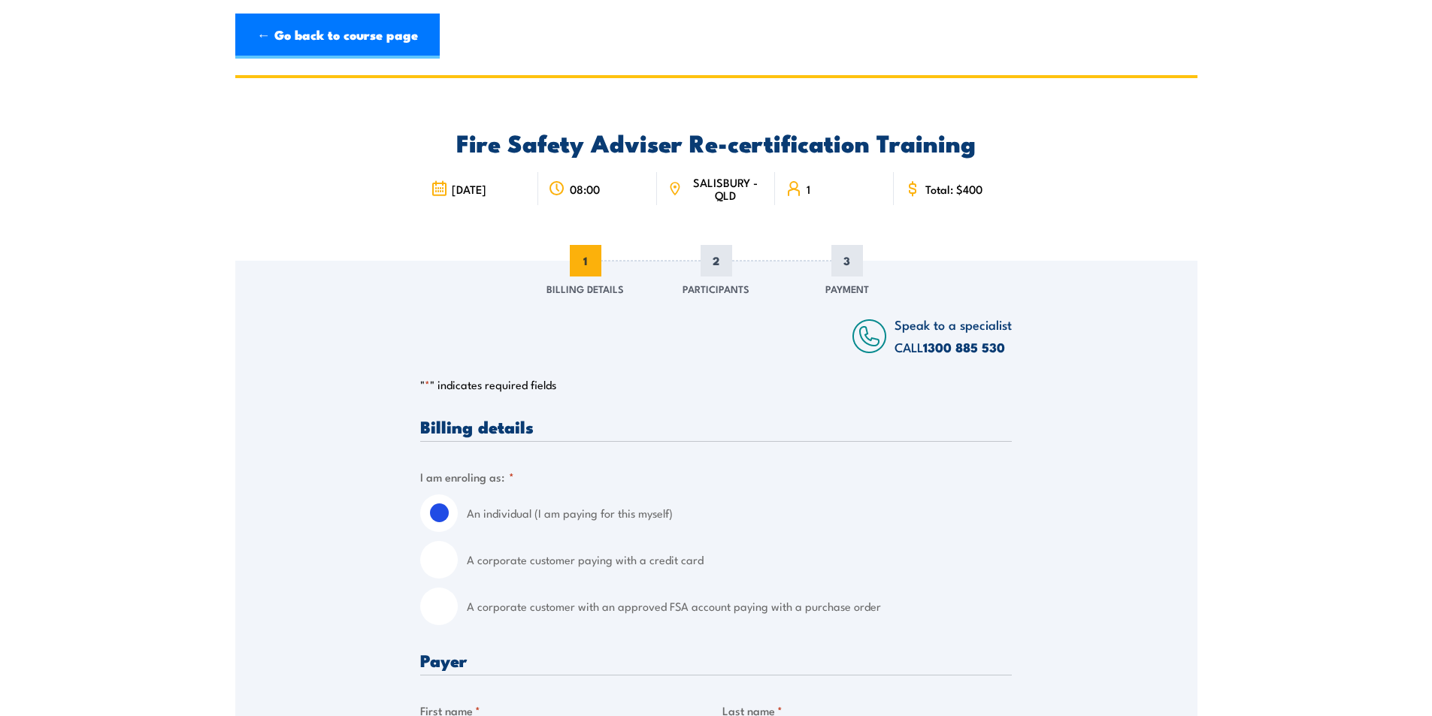
click at [611, 566] on label "A corporate customer paying with a credit card" at bounding box center [739, 560] width 545 height 38
click at [458, 566] on input "A corporate customer paying with a credit card" at bounding box center [439, 560] width 38 height 38
radio input "true"
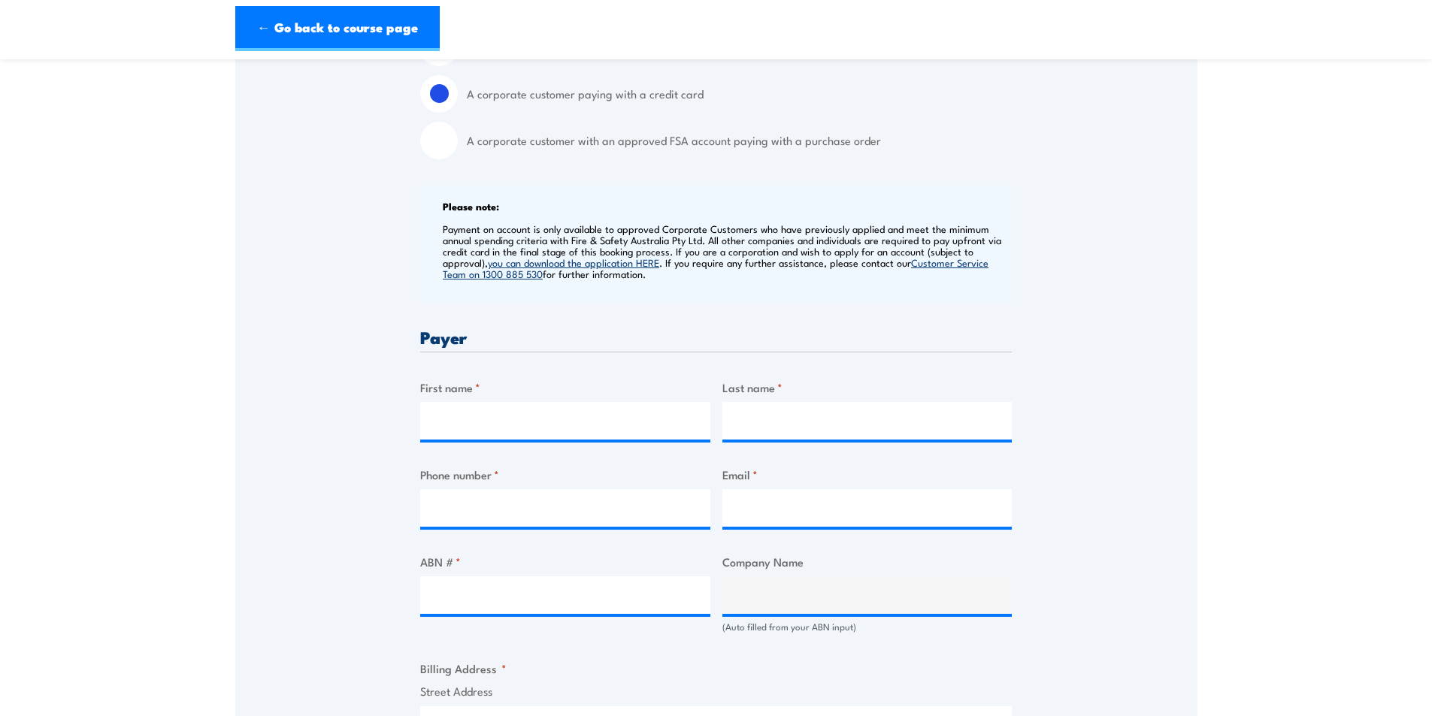
scroll to position [601, 0]
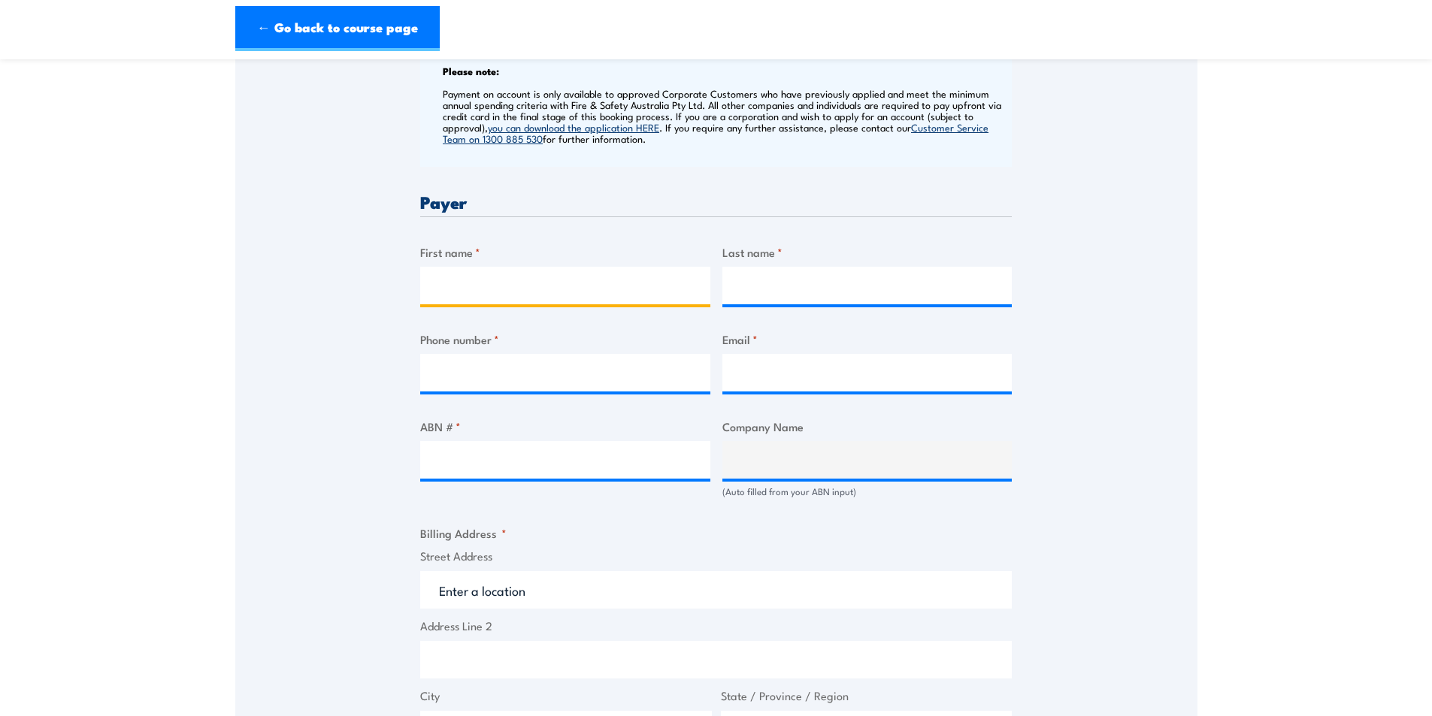
click at [498, 270] on input "First name *" at bounding box center [565, 286] width 290 height 38
type input "Mark"
type input "[PERSON_NAME]"
type input "0407381115"
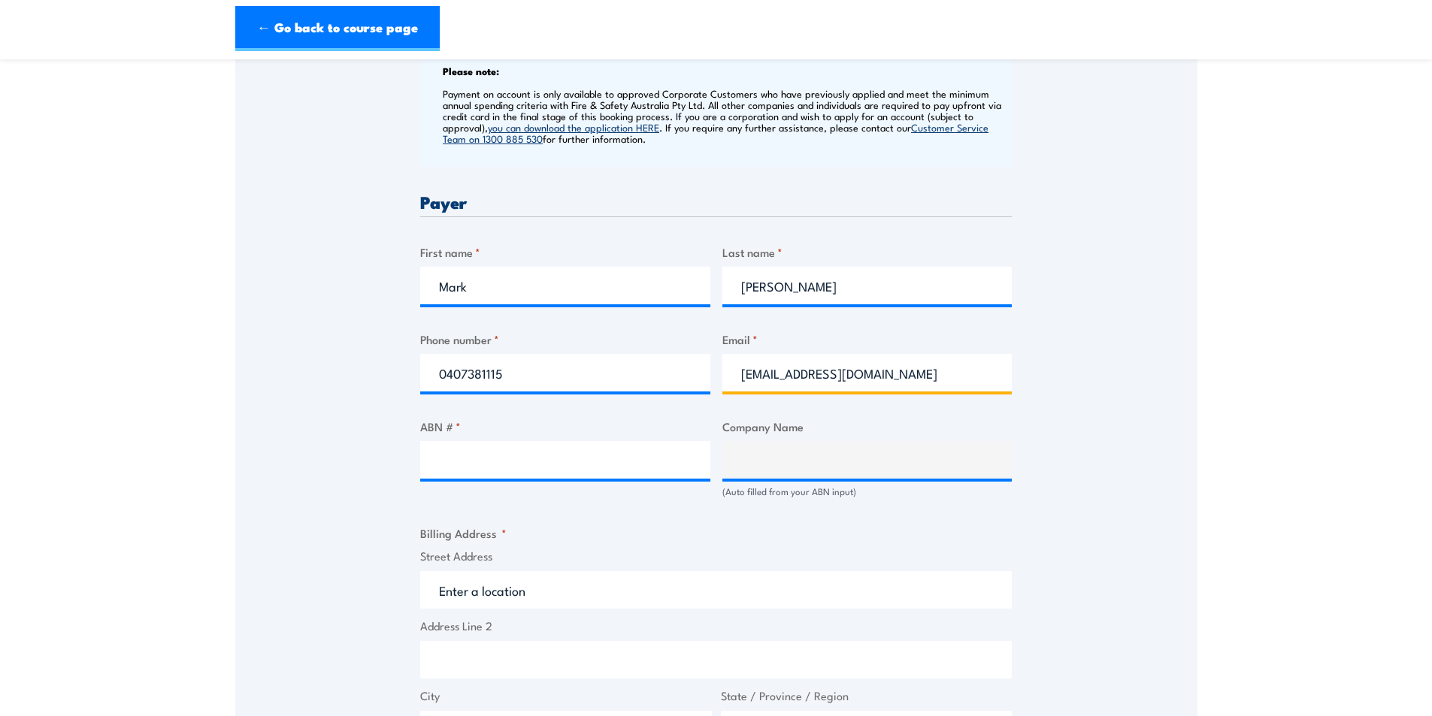
type input "[EMAIL_ADDRESS][DOMAIN_NAME]"
type input "70 066 108 624"
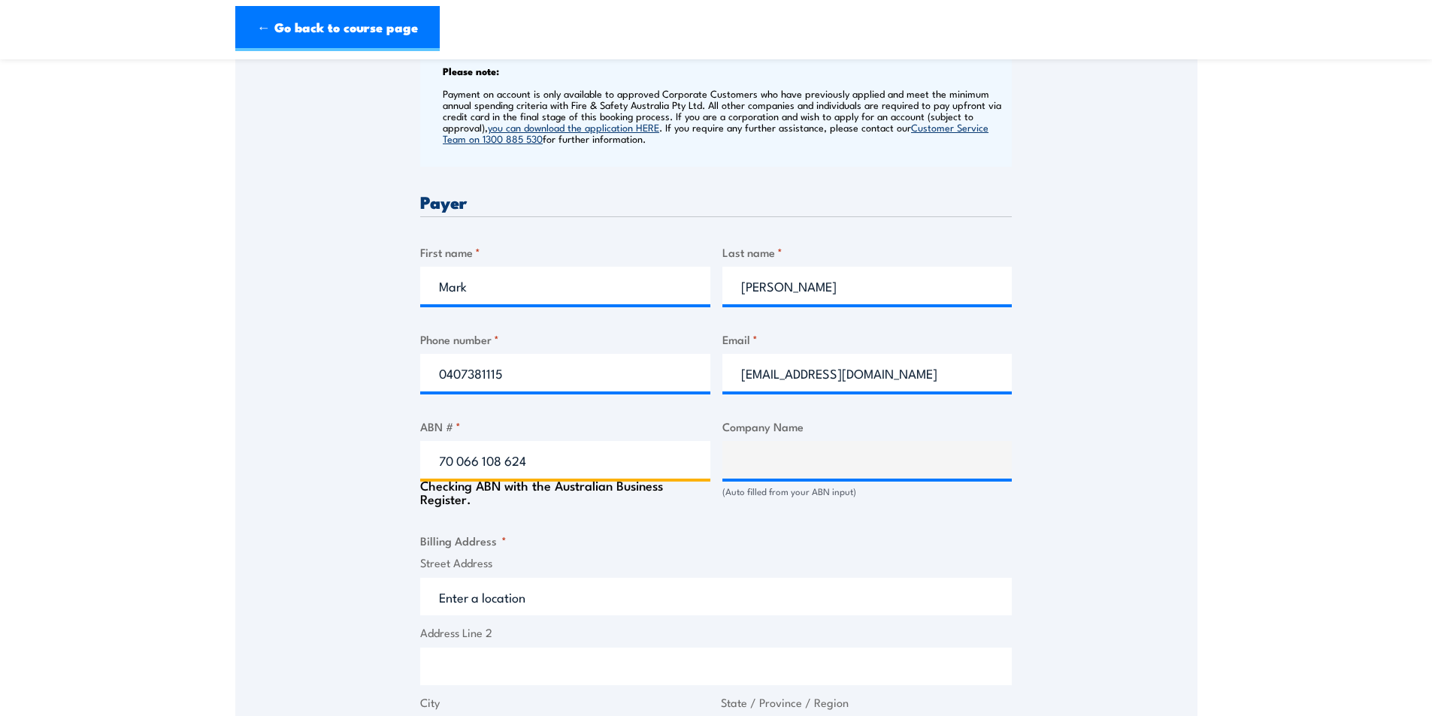
type input "THE PHOENIX TRUST"
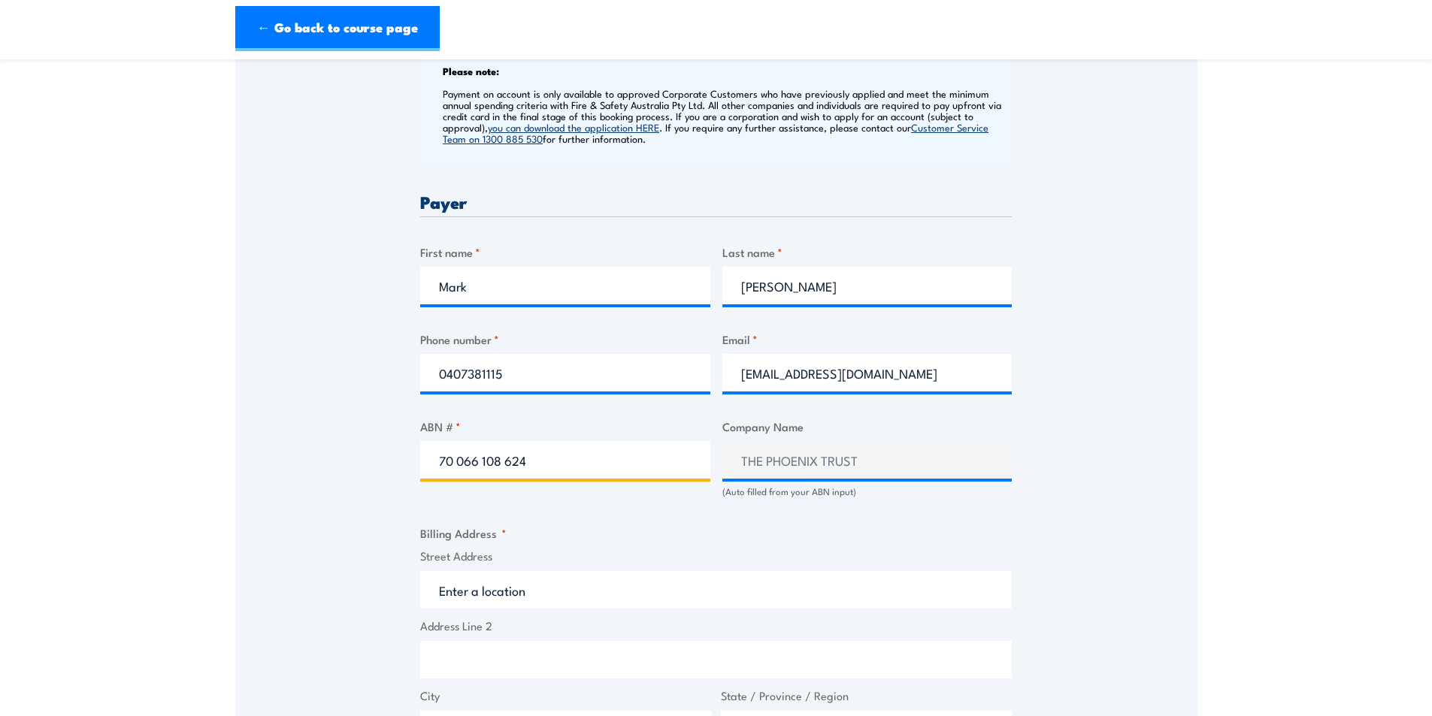
type input "70 066 108 624"
click at [611, 604] on input "Street Address" at bounding box center [716, 590] width 592 height 38
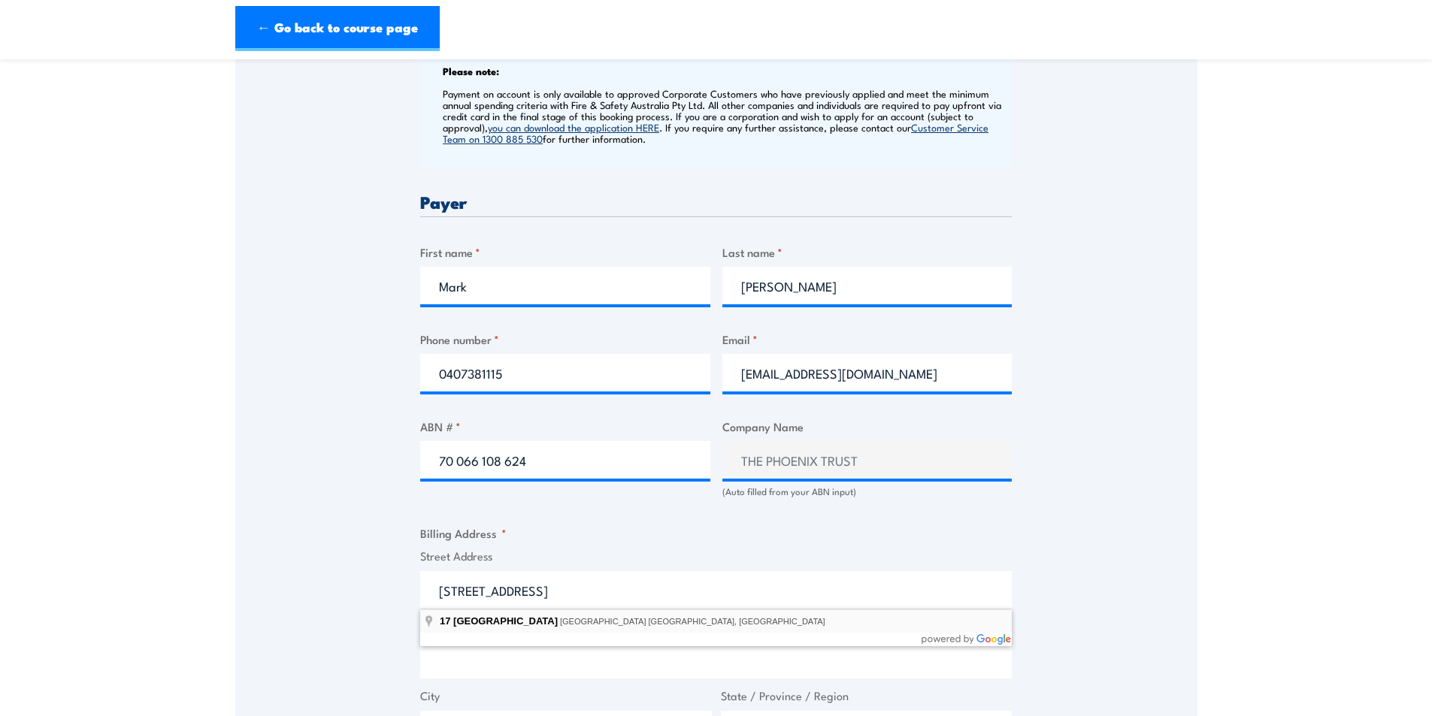
type input "[STREET_ADDRESS]"
type input "[GEOGRAPHIC_DATA]"
type input "4350"
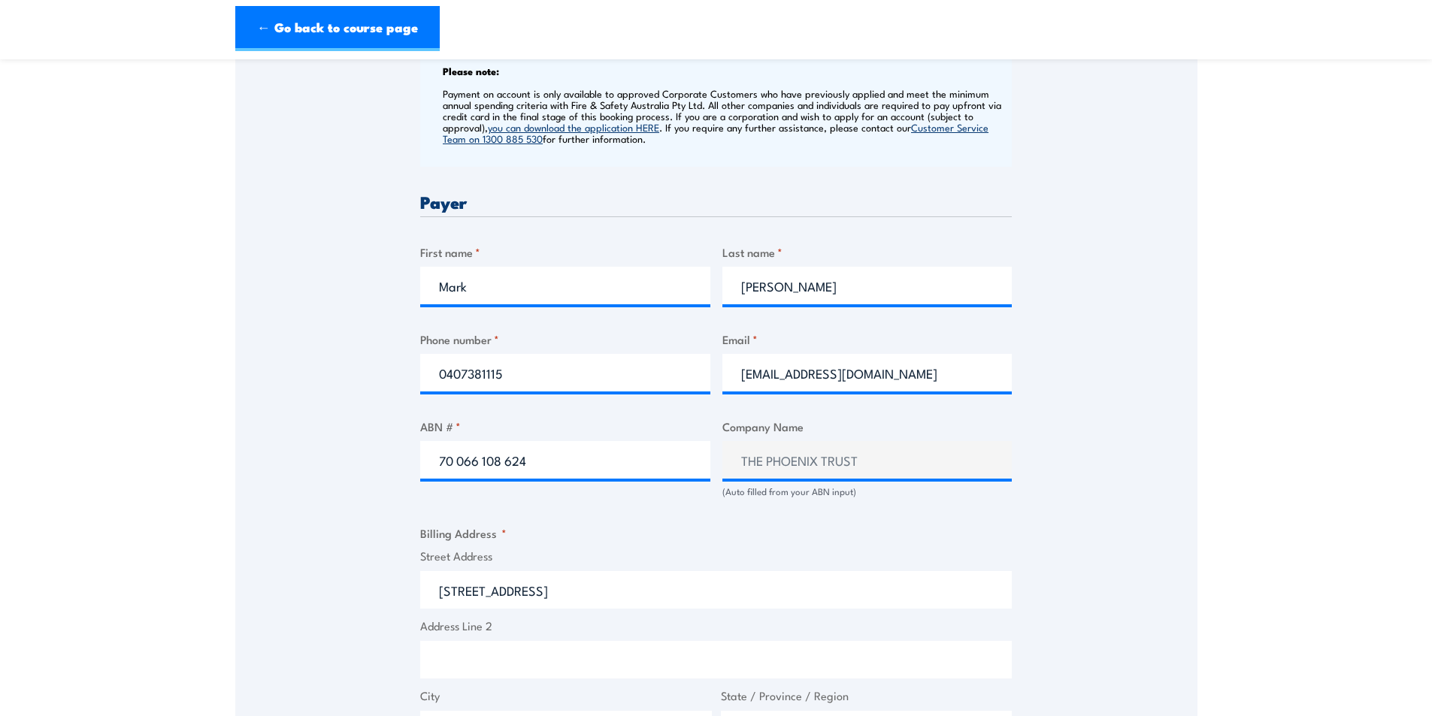
select select "[GEOGRAPHIC_DATA]"
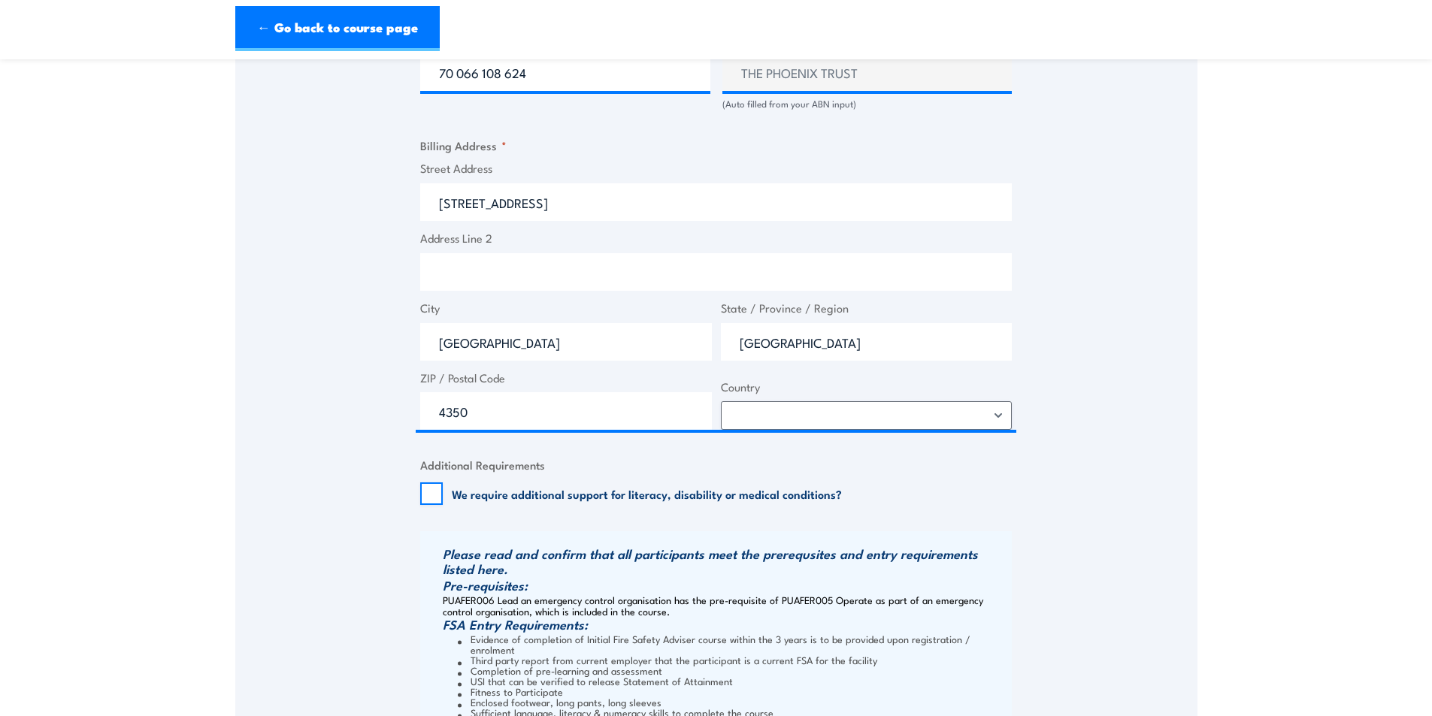
scroll to position [1128, 0]
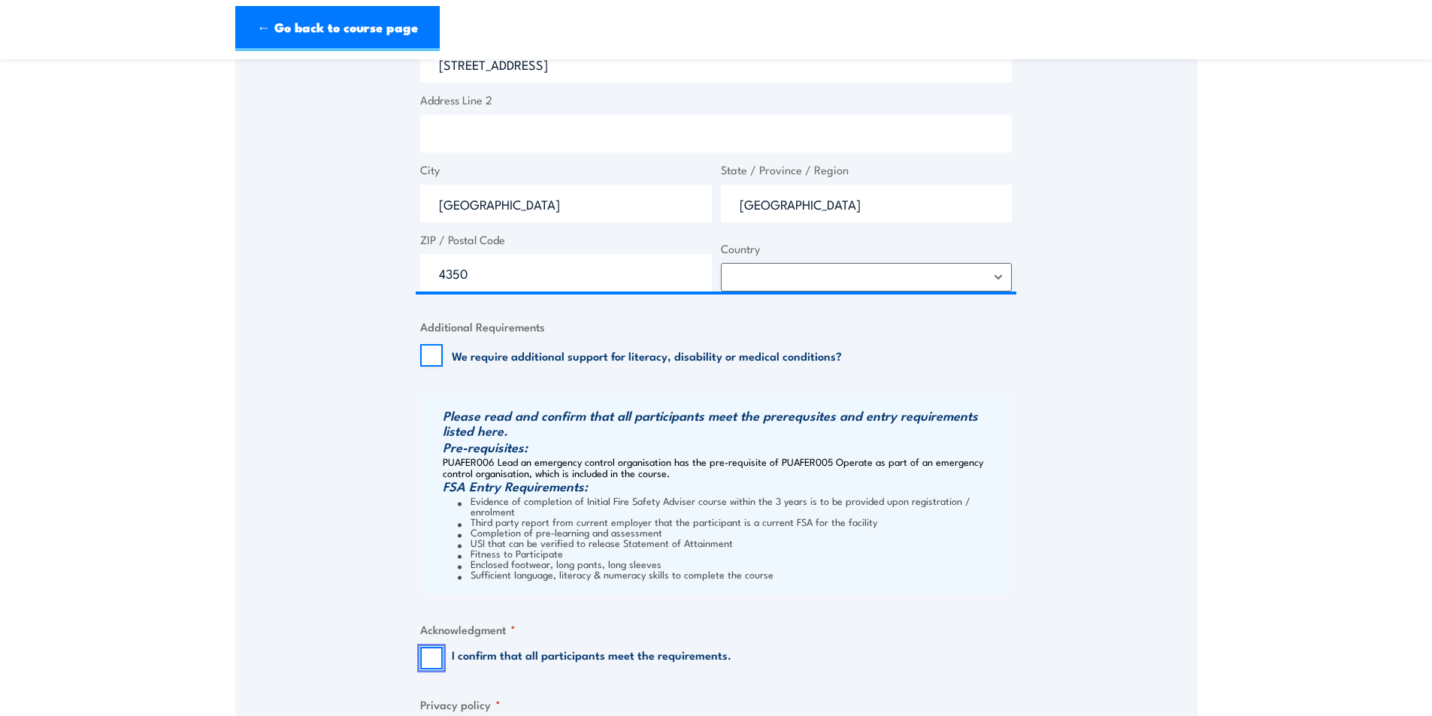
click at [422, 647] on input "I confirm that all participants meet the requirements." at bounding box center [431, 658] width 23 height 23
checkbox input "true"
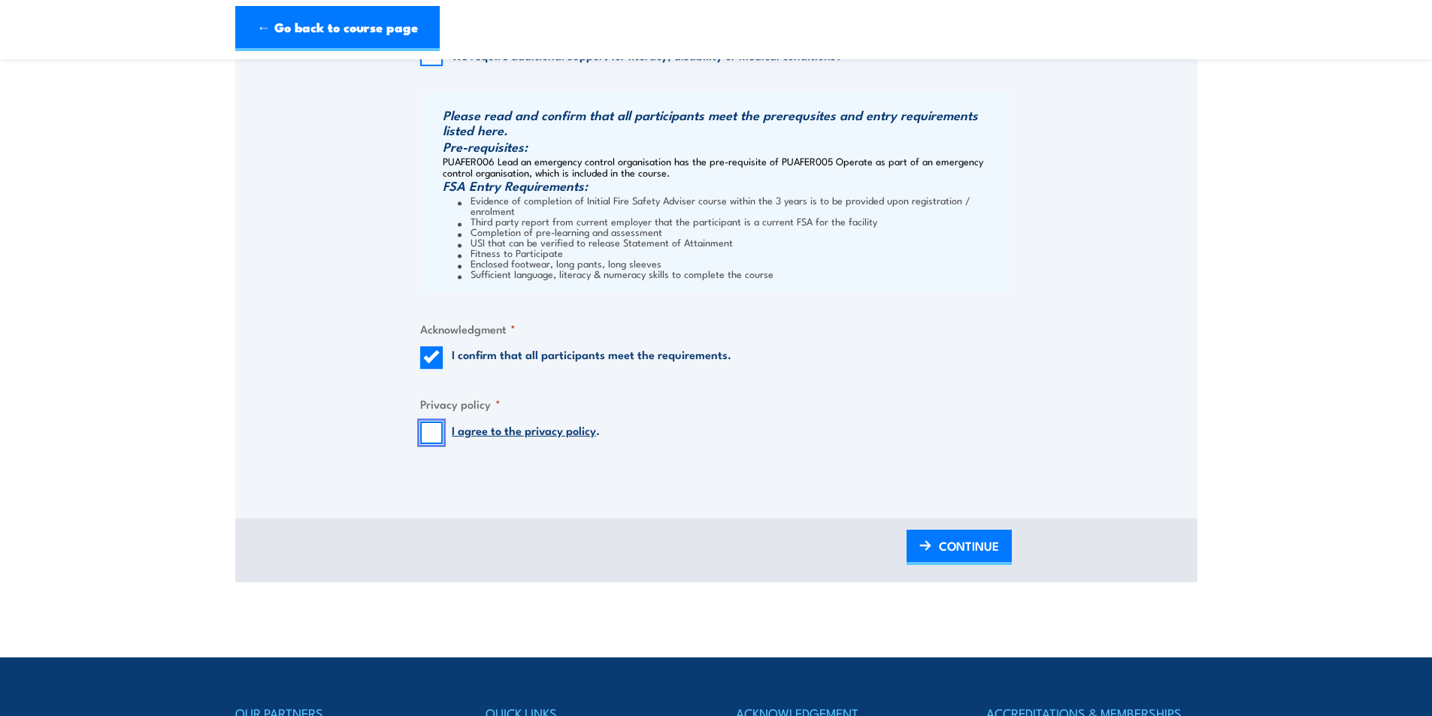
click at [431, 428] on input "I agree to the privacy policy ." at bounding box center [431, 433] width 23 height 23
checkbox input "true"
click at [980, 538] on span "CONTINUE" at bounding box center [969, 546] width 60 height 40
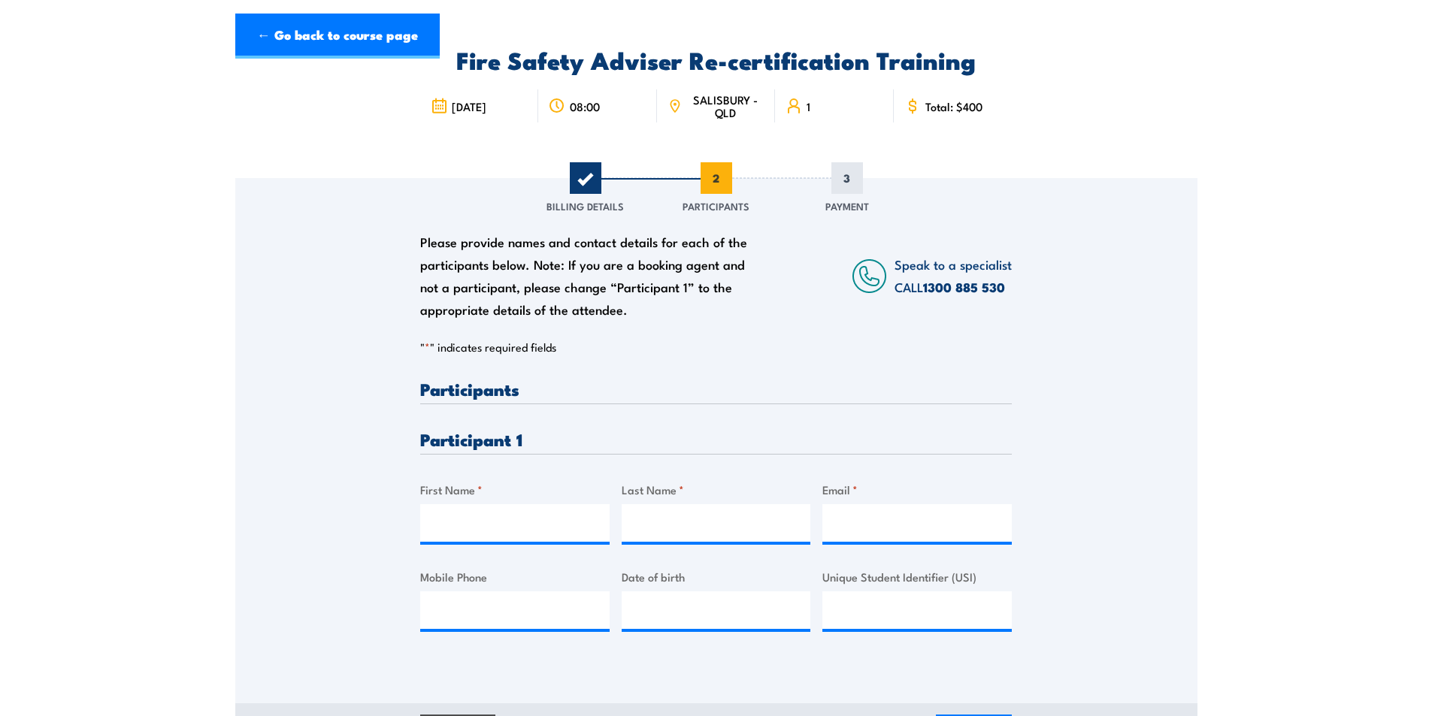
scroll to position [0, 0]
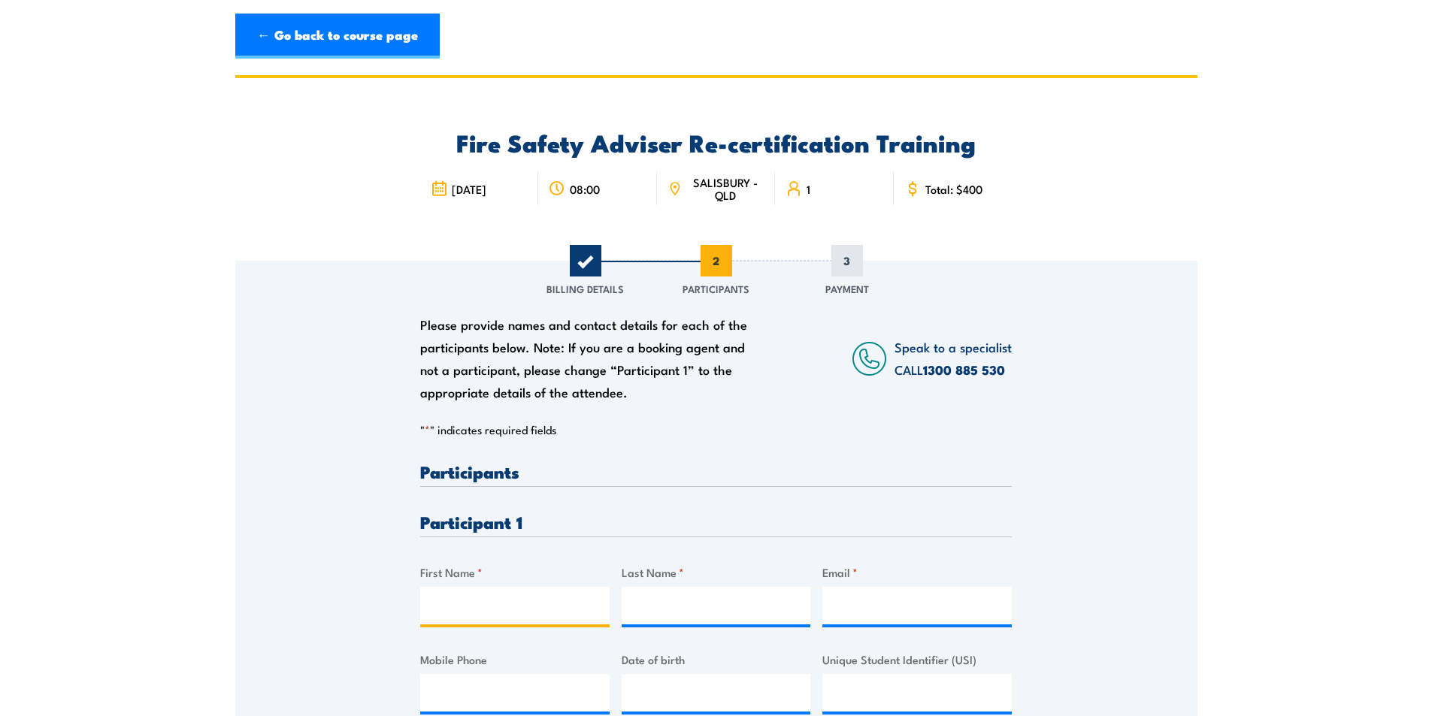
click at [519, 604] on input "First Name *" at bounding box center [514, 606] width 189 height 38
type input "[PERSON_NAME]"
type input "Bamford"
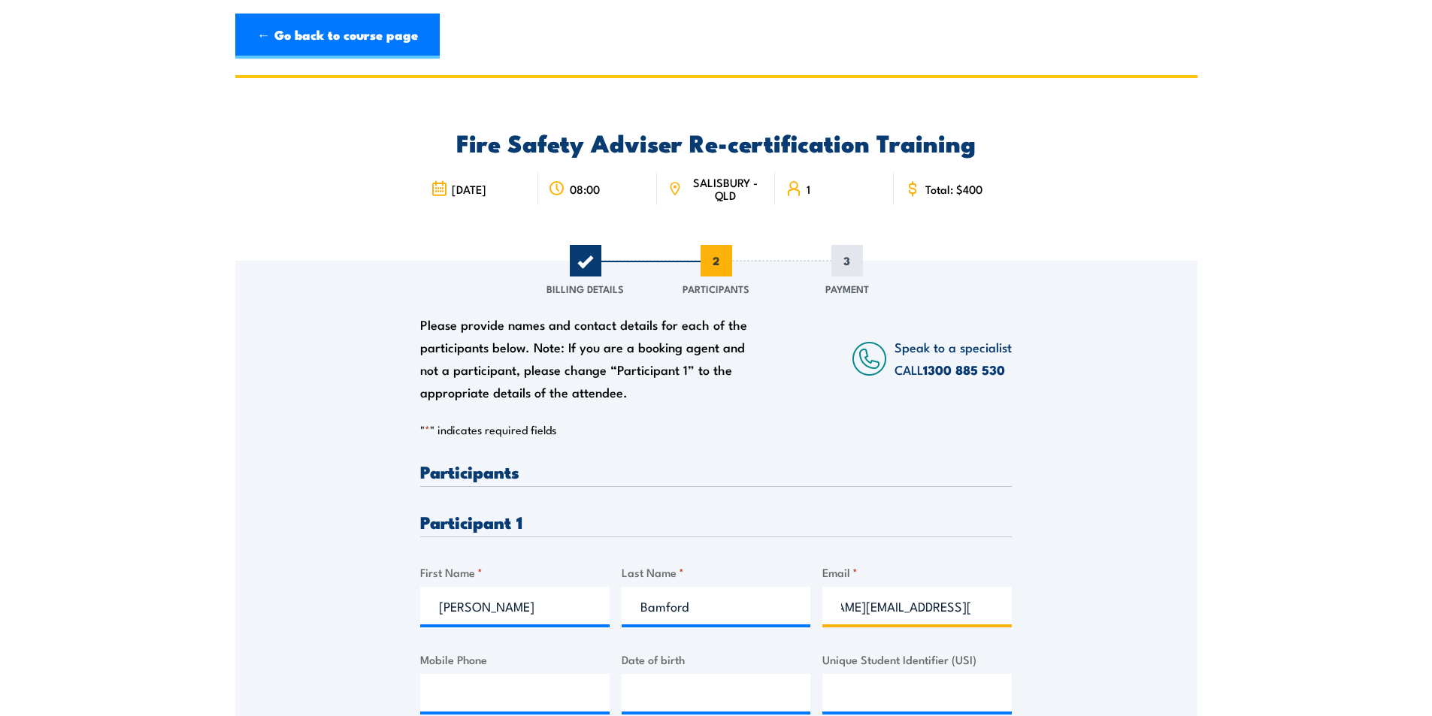
scroll to position [0, 77]
type input "[PERSON_NAME][EMAIL_ADDRESS][PERSON_NAME][DOMAIN_NAME]"
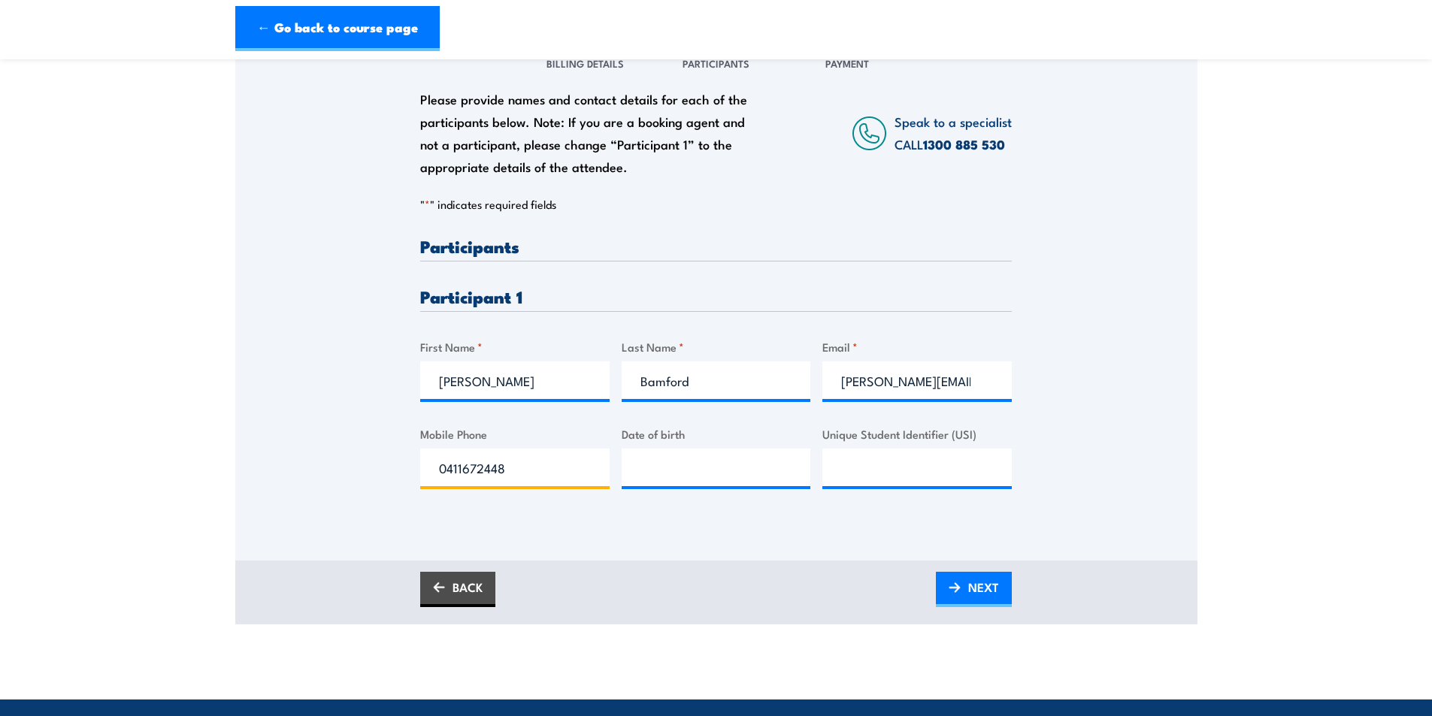
type input "0411672448"
type input "[DATE]"
click at [916, 477] on input "Unique Student Identifier (USI)" at bounding box center [916, 468] width 189 height 38
paste input "KY2PM97P8K"
click at [841, 468] on input "KY2PM97P8K" at bounding box center [916, 468] width 189 height 38
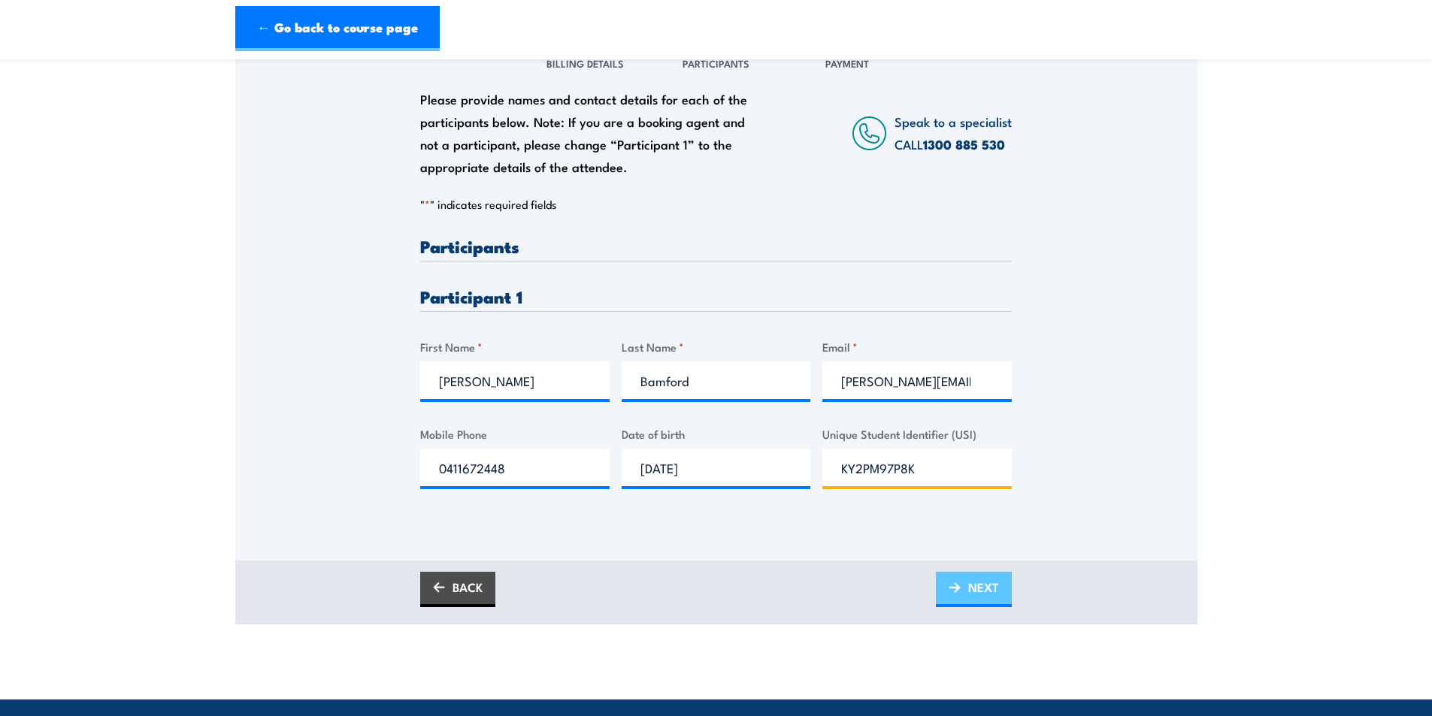
type input "KY2PM97P8K"
click at [986, 580] on span "NEXT" at bounding box center [983, 588] width 31 height 40
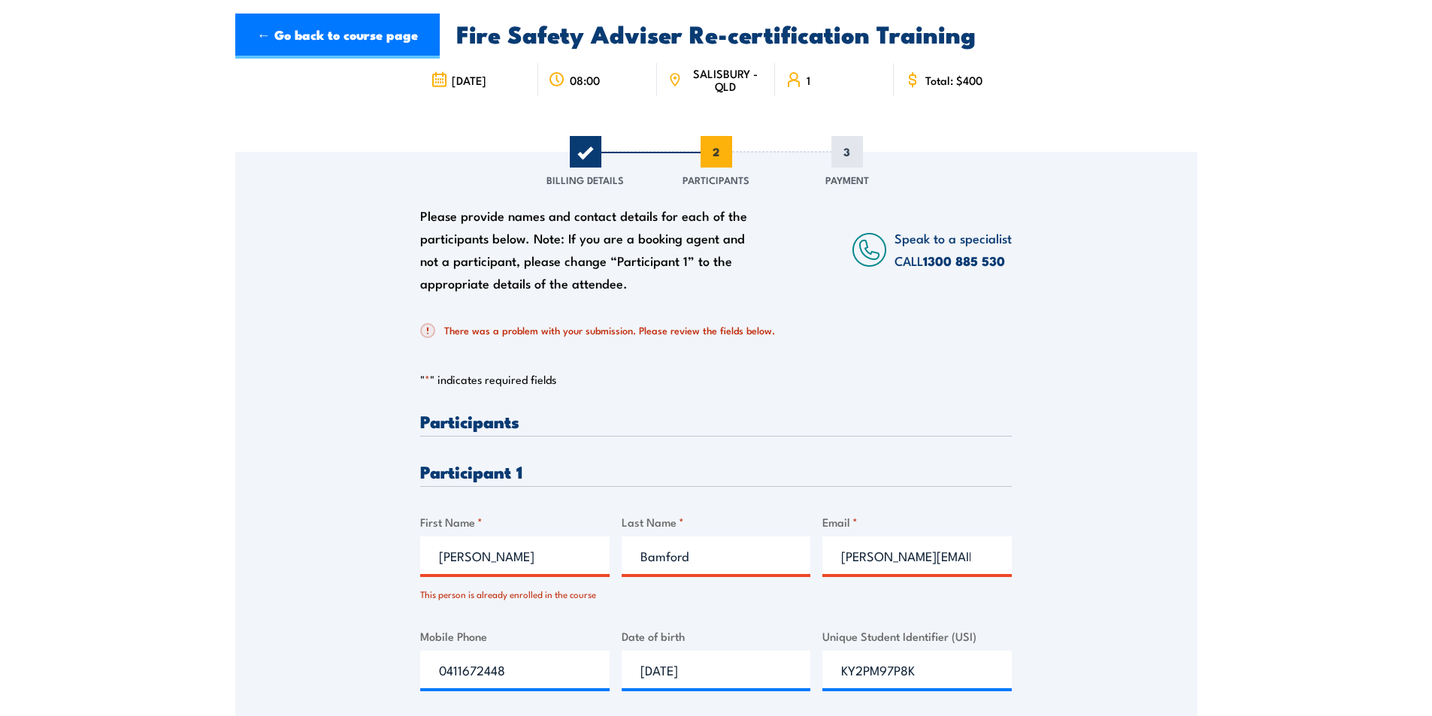
scroll to position [0, 0]
